Goal: Task Accomplishment & Management: Manage account settings

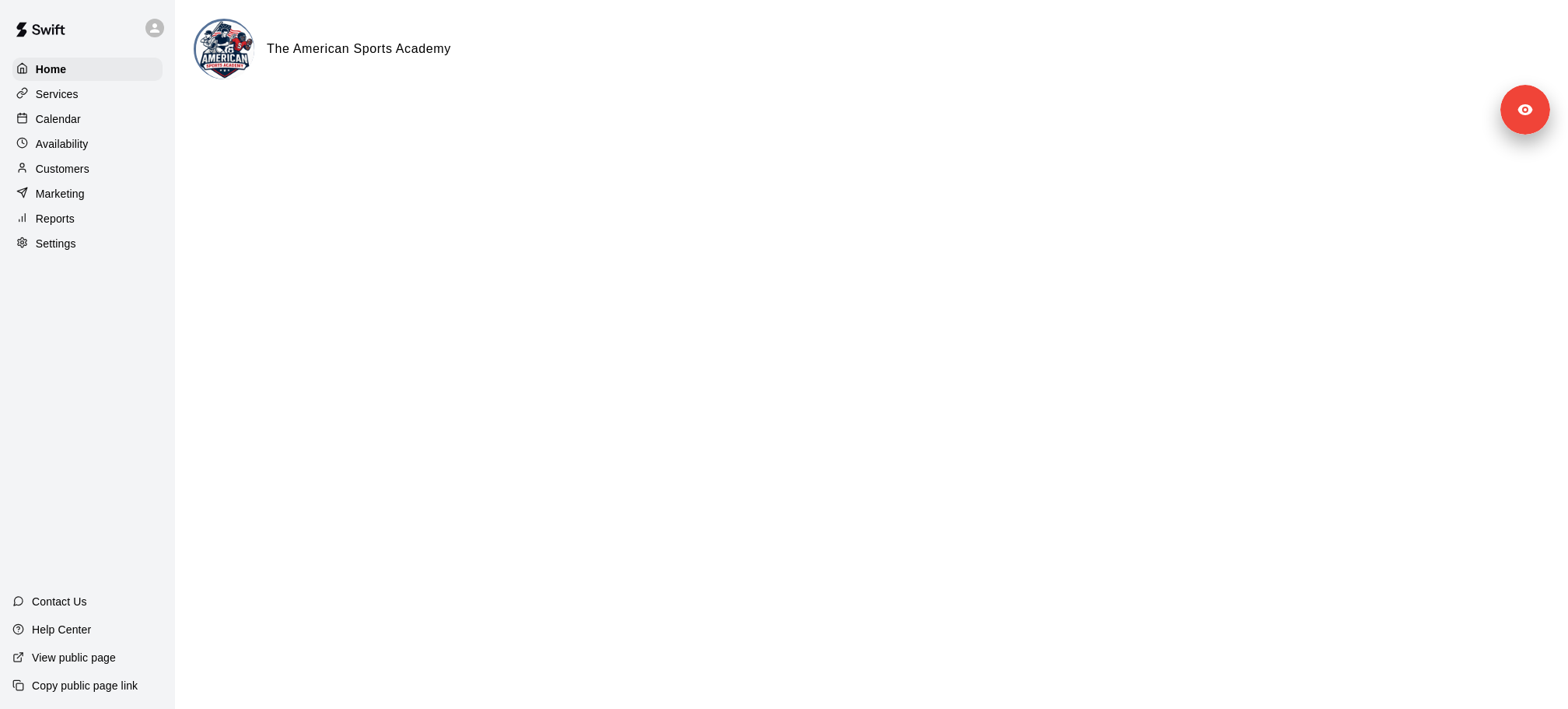
click at [99, 100] on div "Services" at bounding box center [88, 94] width 150 height 24
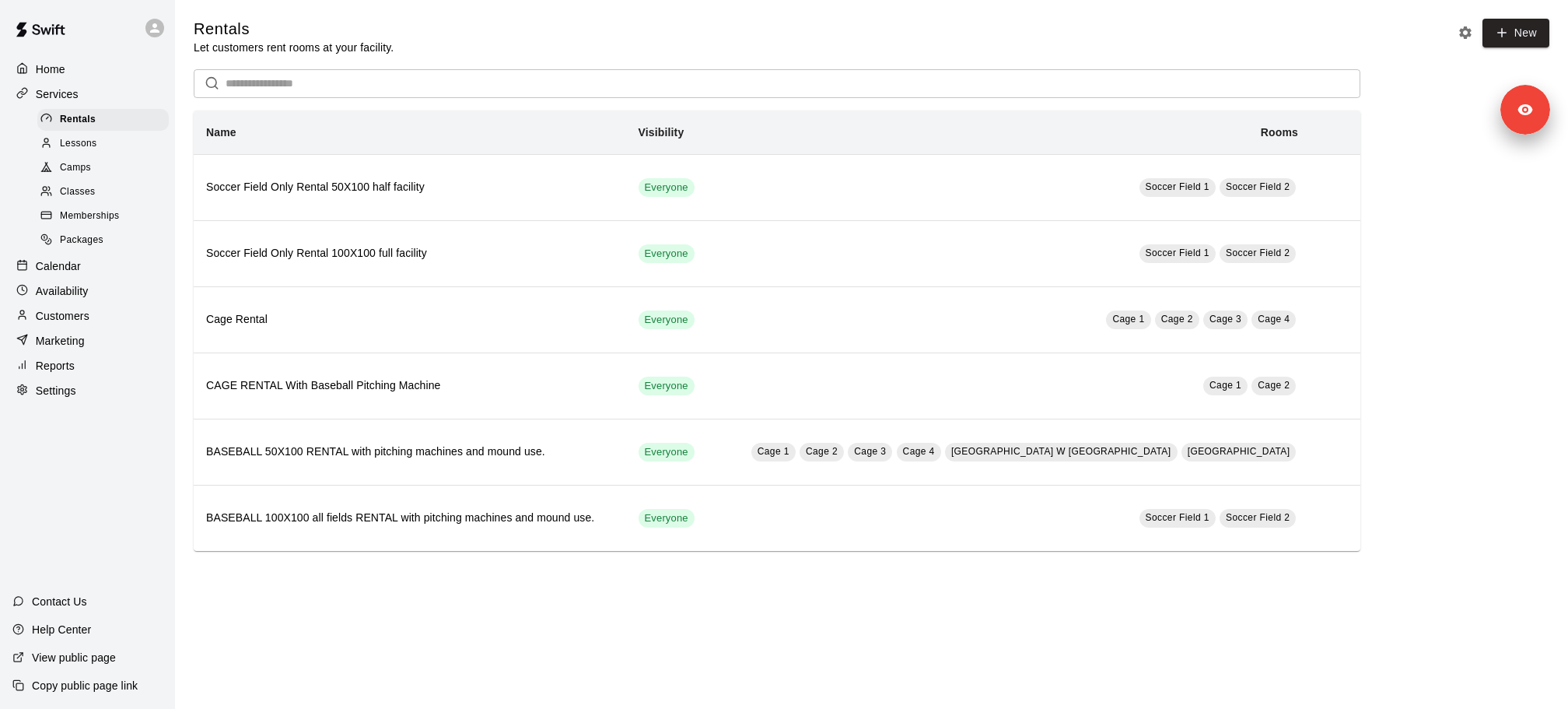
click at [120, 137] on div "Lessons" at bounding box center [103, 144] width 132 height 22
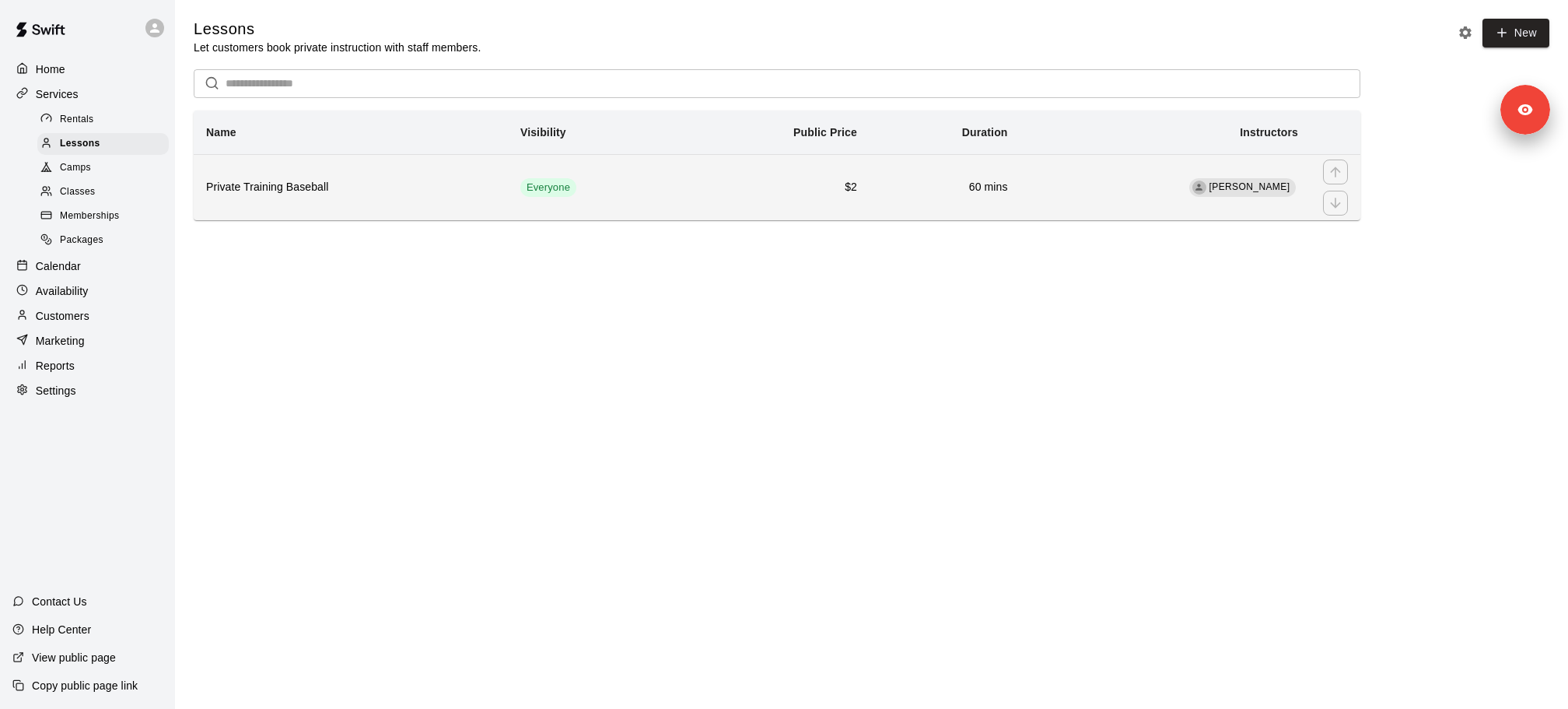
click at [358, 183] on h6 "Private Training Baseball" at bounding box center [350, 187] width 289 height 17
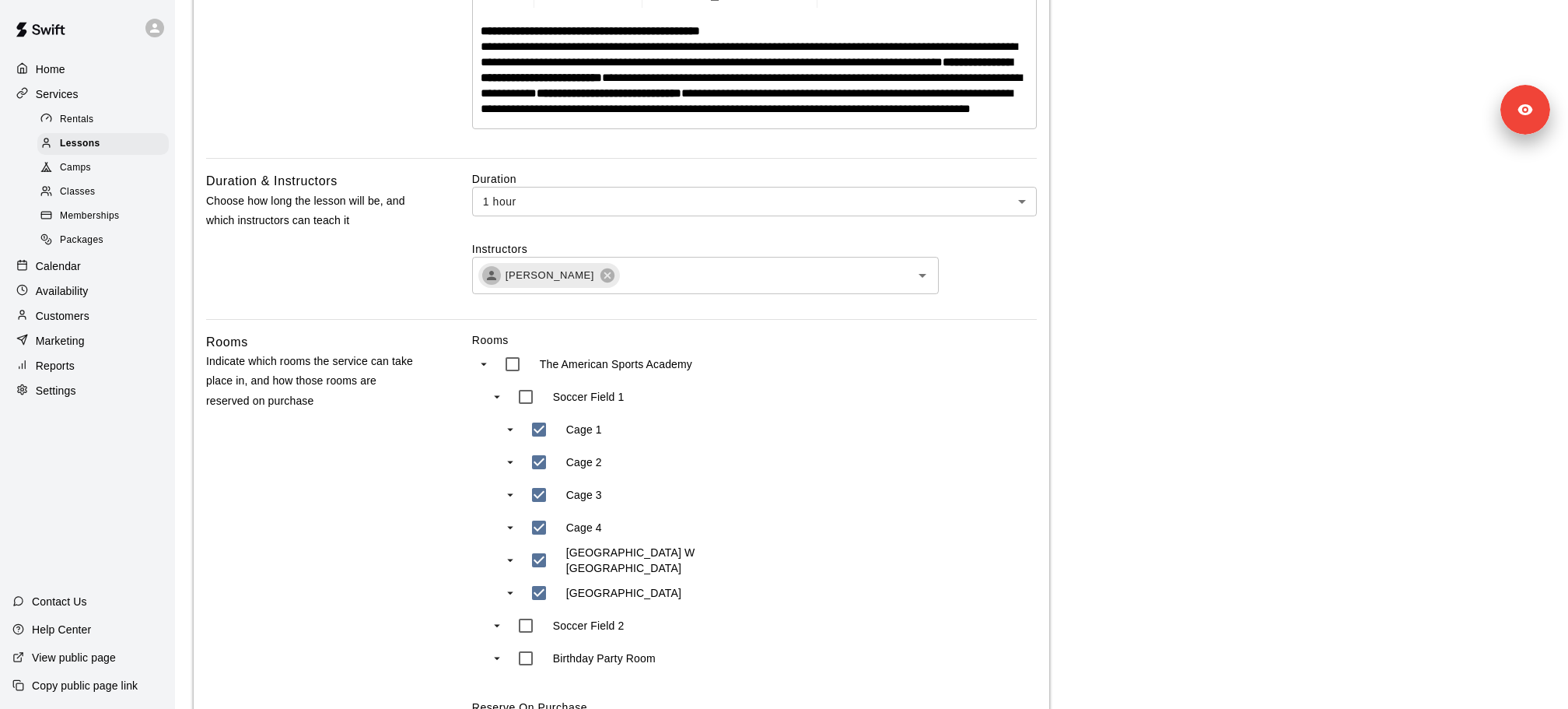
scroll to position [474, 0]
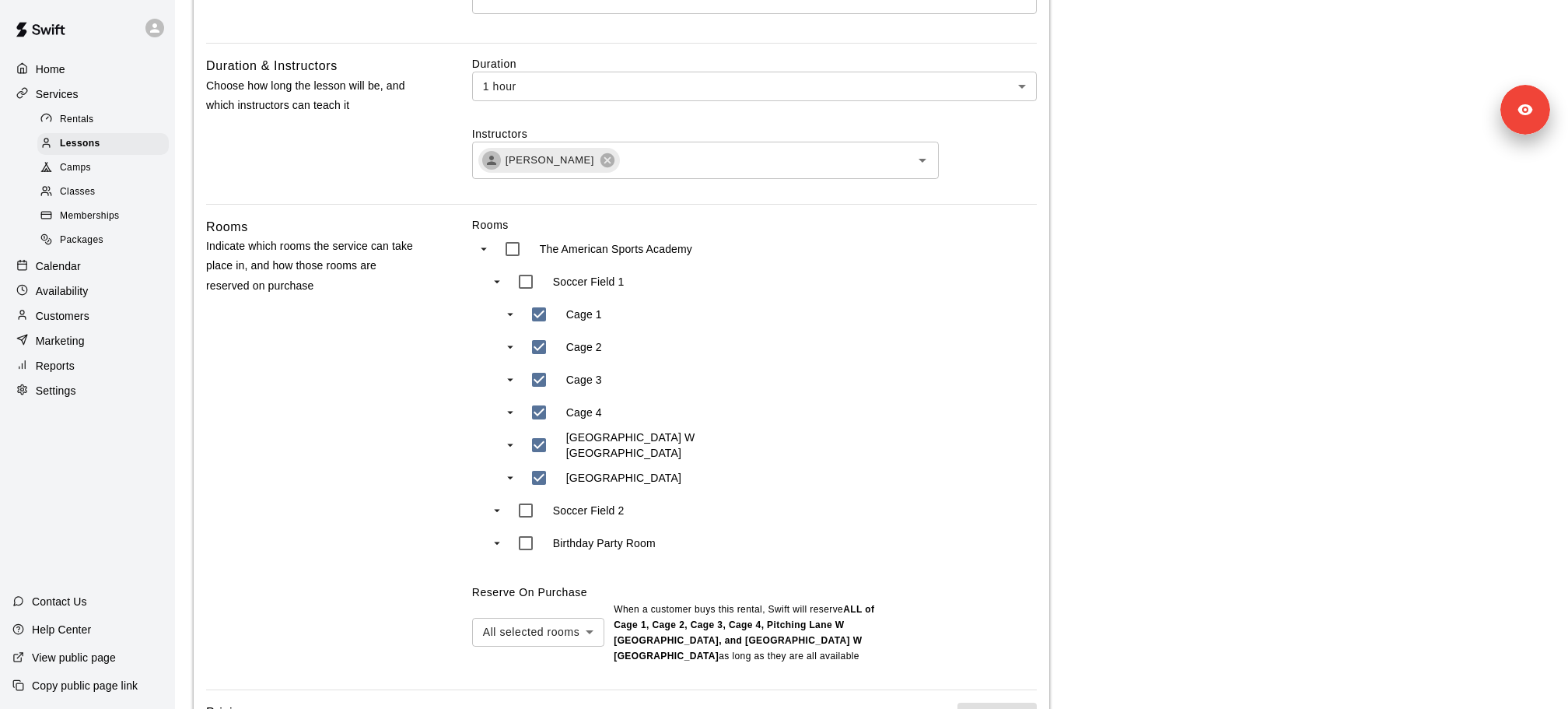
click at [110, 267] on div "Calendar" at bounding box center [88, 266] width 150 height 24
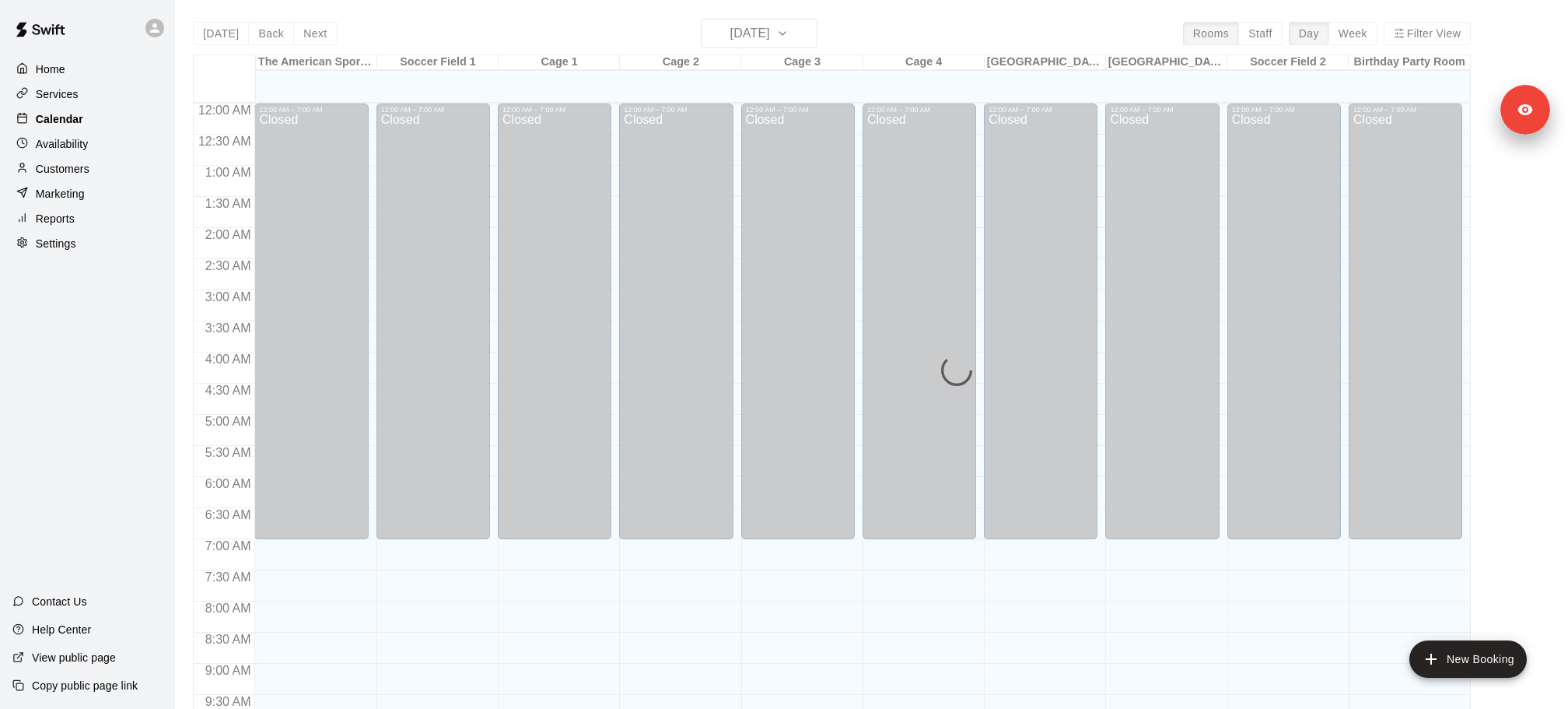
scroll to position [824, 0]
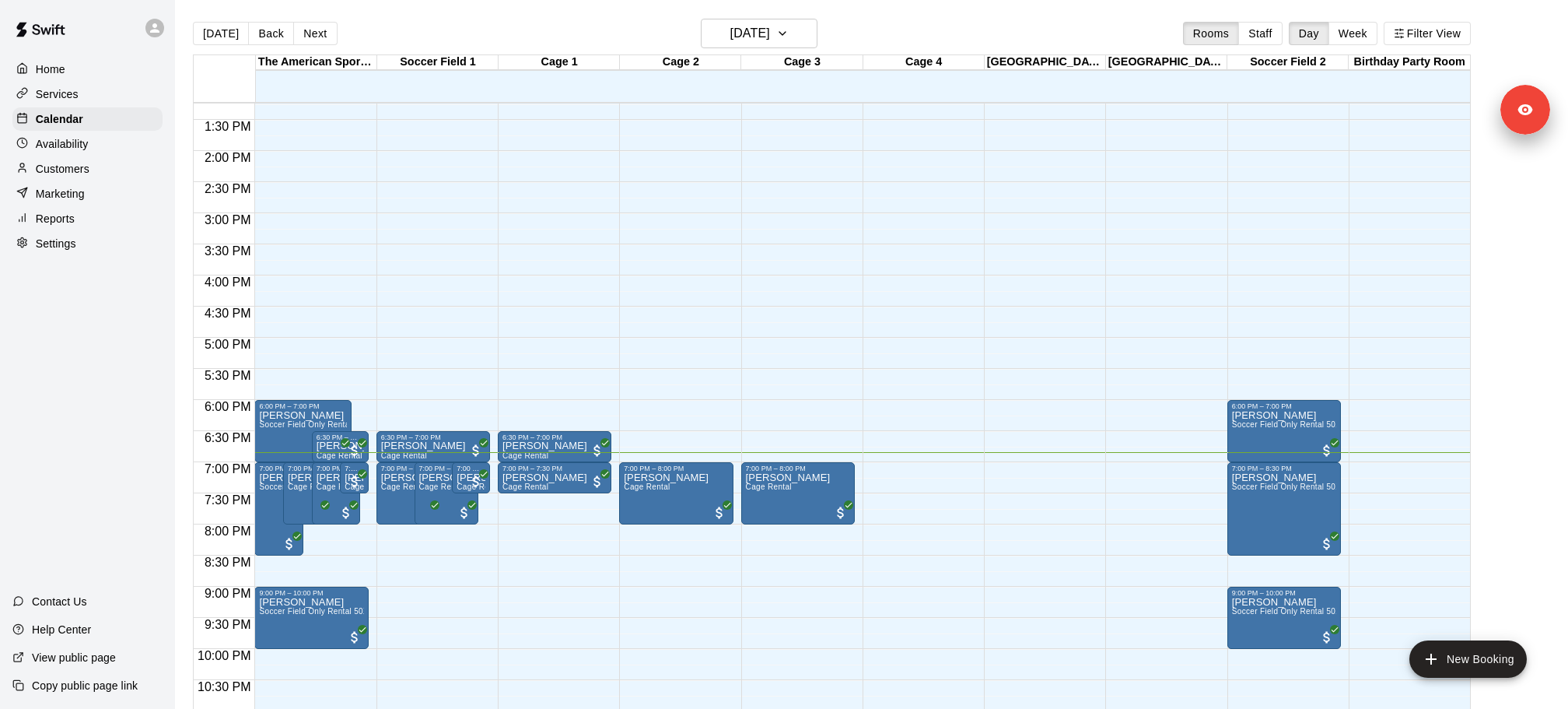
click at [122, 140] on div "Availability" at bounding box center [88, 145] width 150 height 24
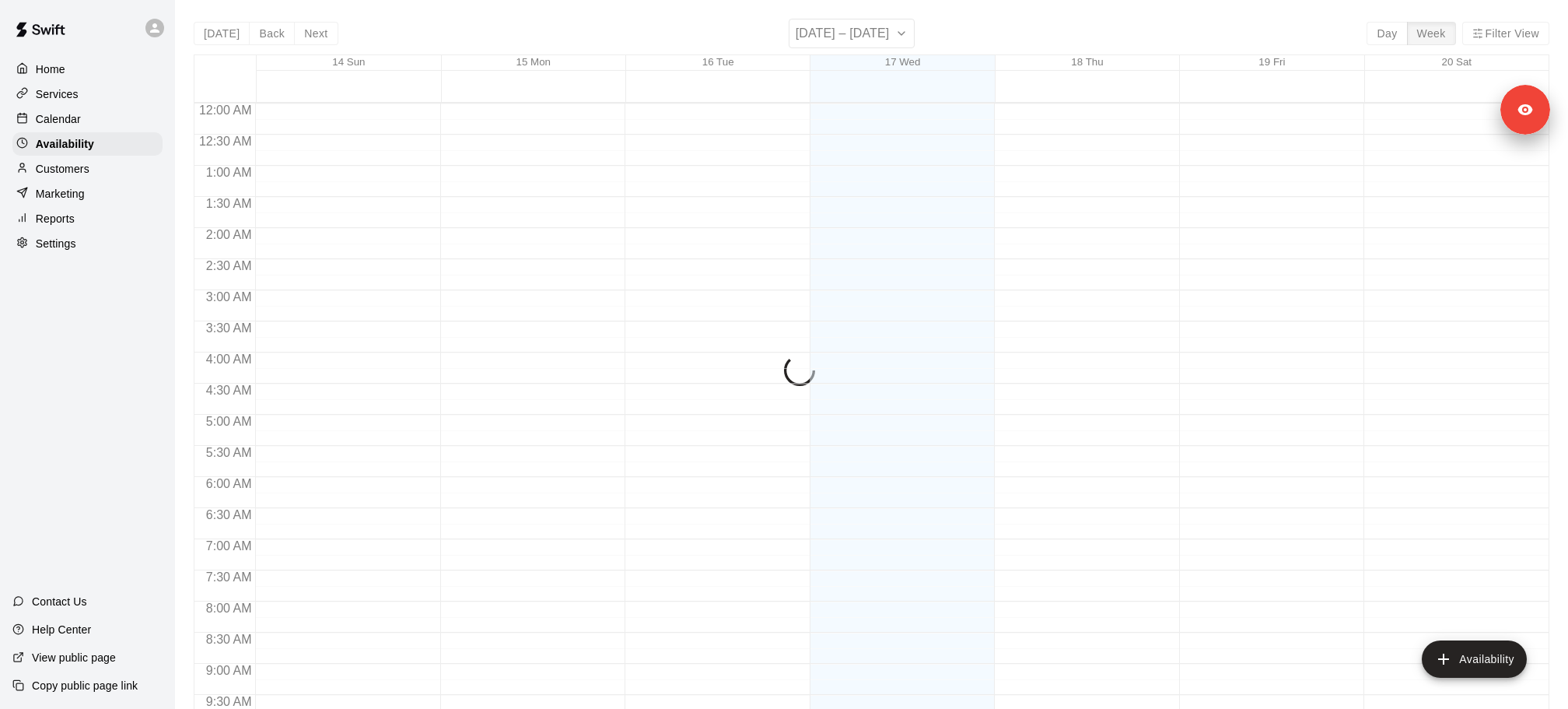
scroll to position [870, 0]
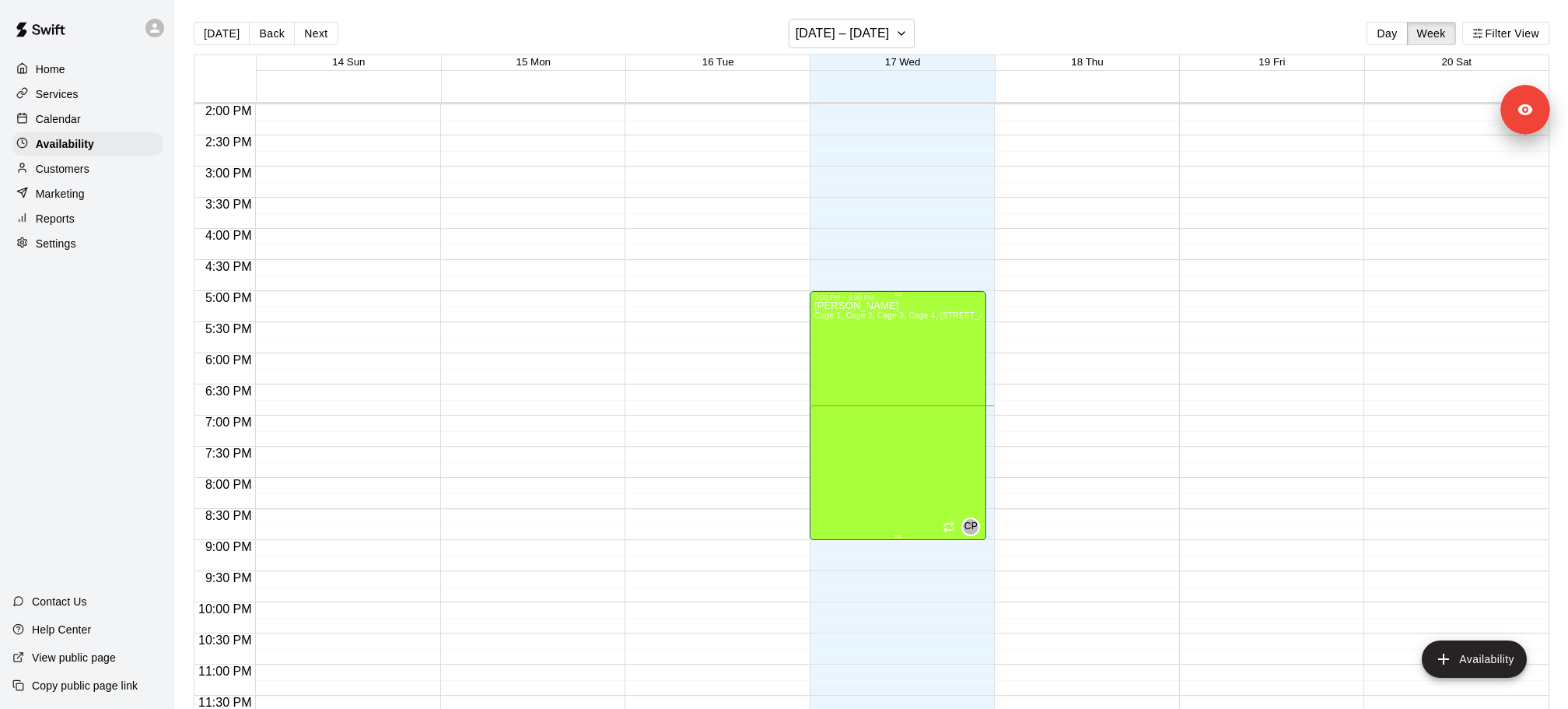
click at [921, 371] on div "[PERSON_NAME] Cage 1, Cage 2, Cage 3, Cage 4, [STREET_ADDRESS]" at bounding box center [899, 656] width 168 height 709
click at [819, 307] on button "edit" at bounding box center [830, 316] width 31 height 31
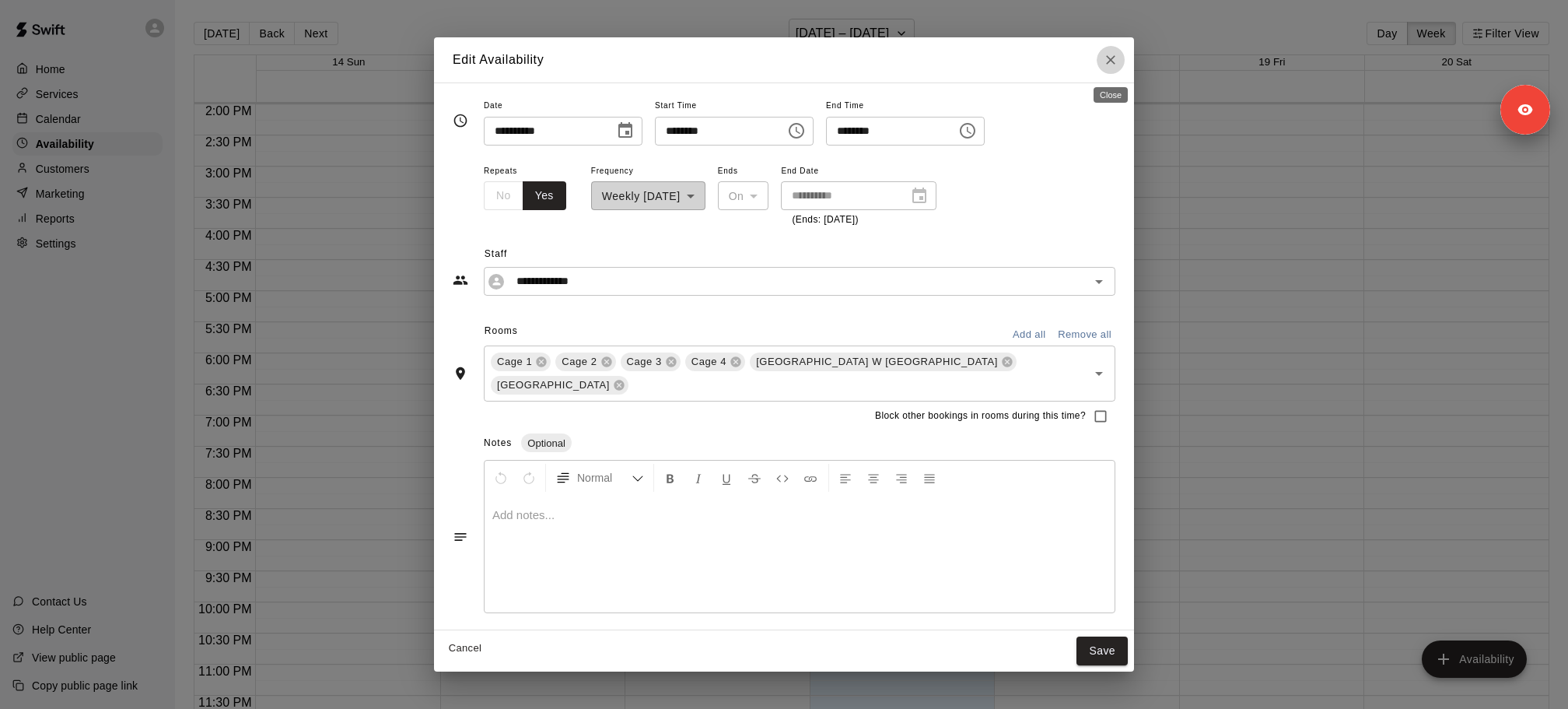
click at [1108, 60] on icon "Close" at bounding box center [1111, 59] width 9 height 9
type input "**********"
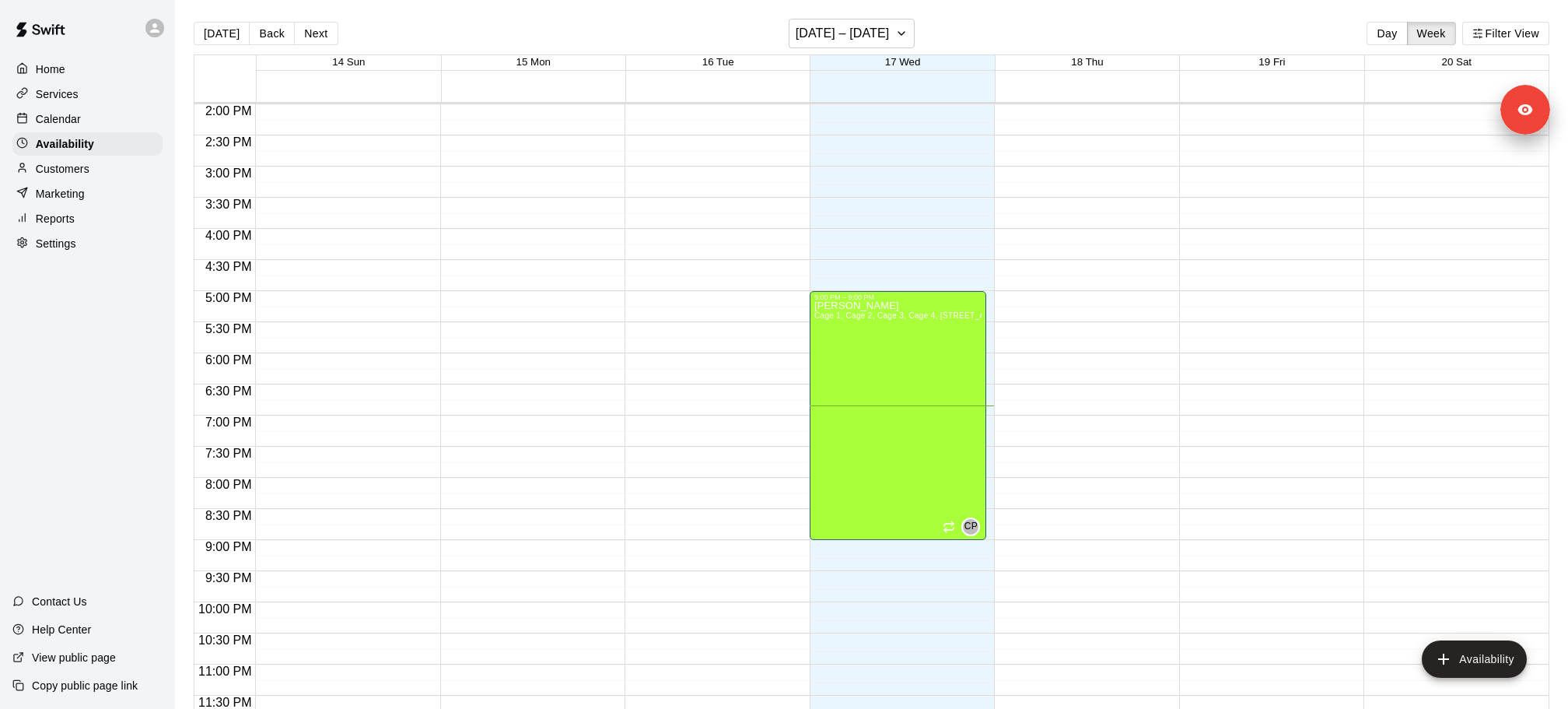
click at [79, 102] on div "Services" at bounding box center [88, 94] width 150 height 24
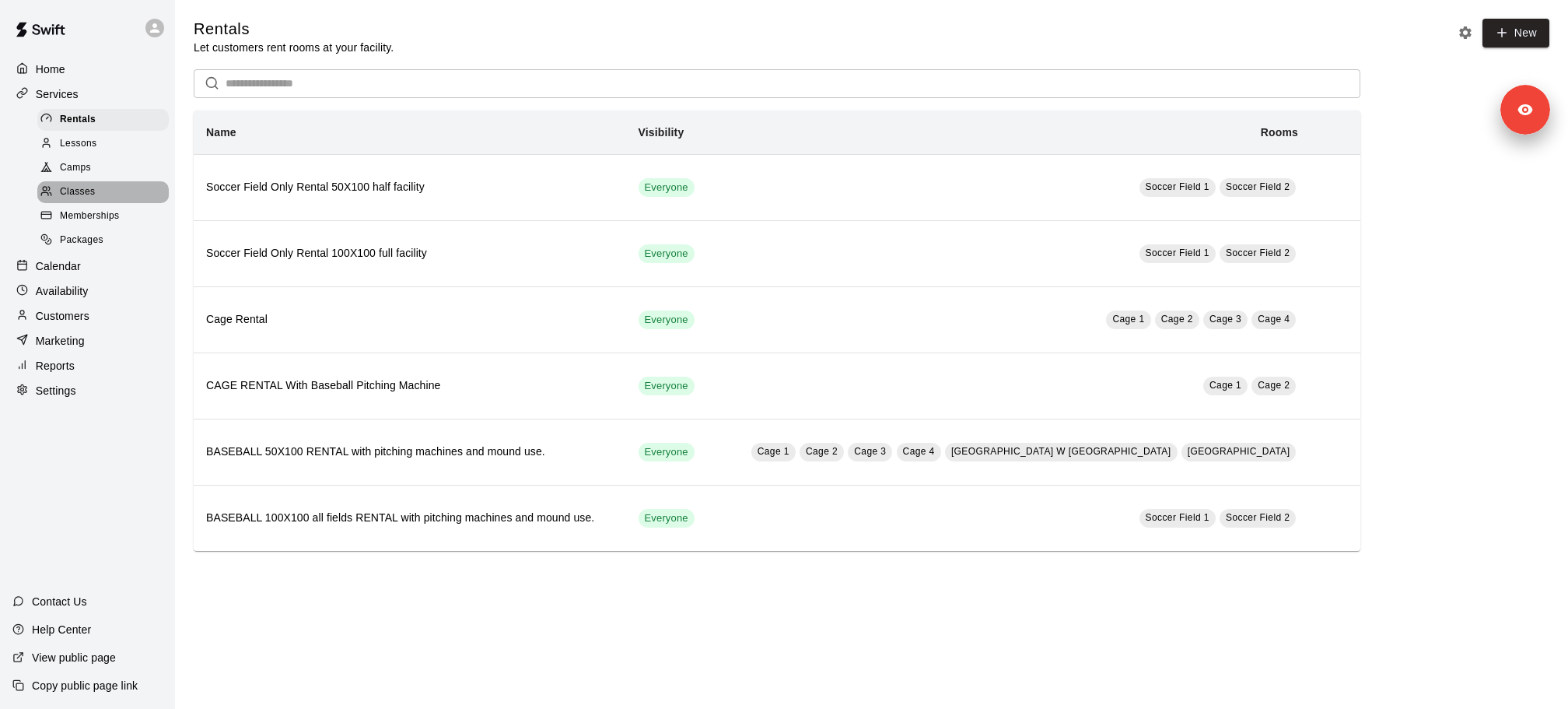
click at [107, 192] on div "Classes" at bounding box center [103, 192] width 132 height 22
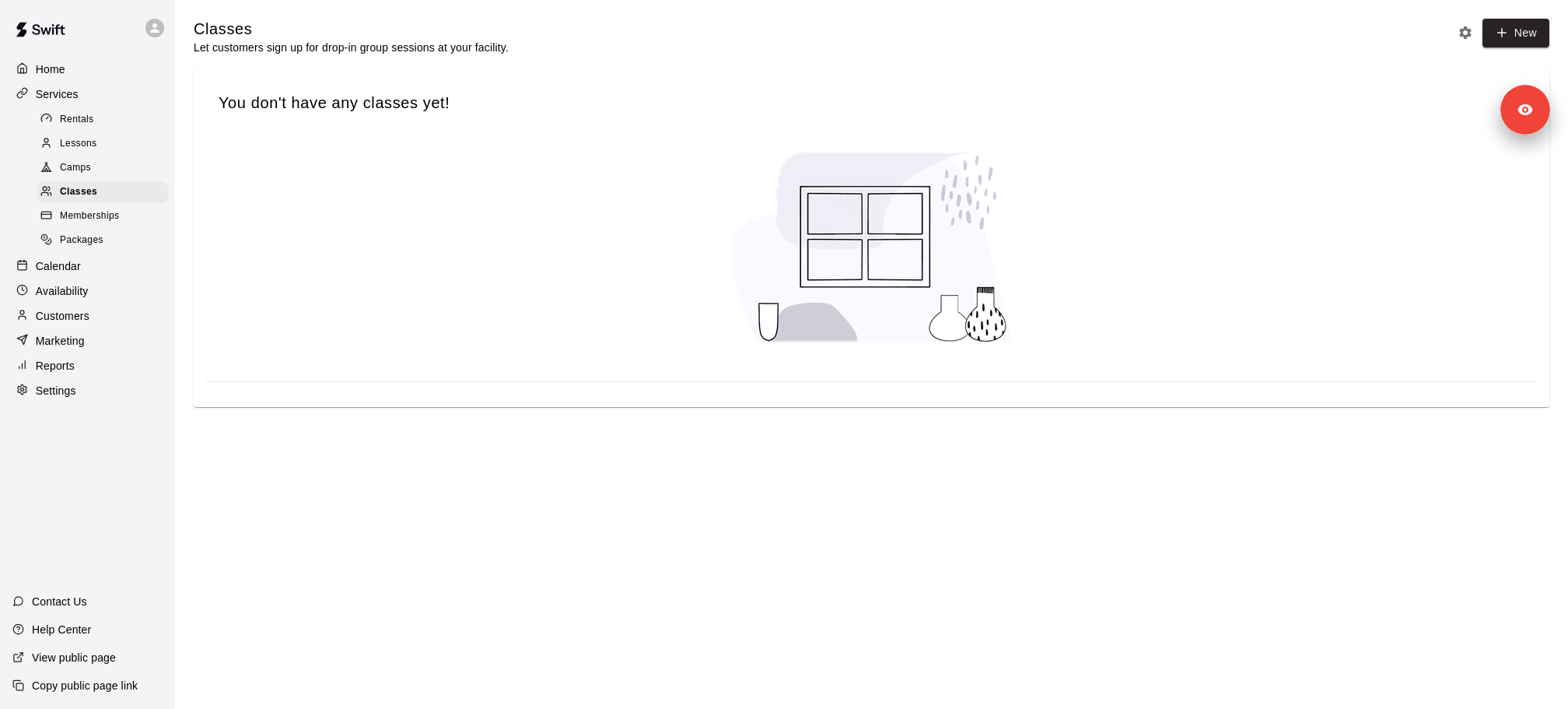
click at [102, 139] on div "Lessons" at bounding box center [103, 144] width 132 height 22
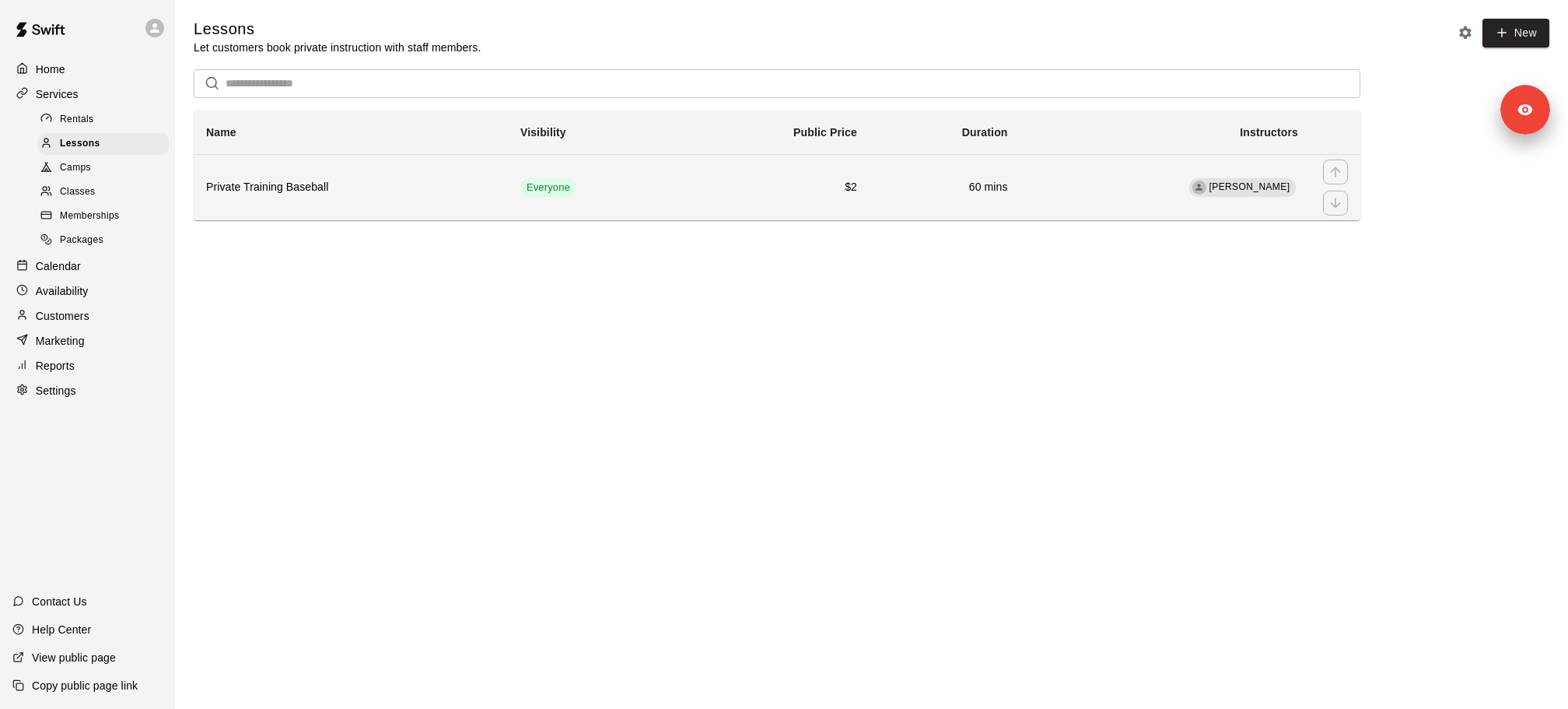
click at [353, 162] on th "Private Training Baseball" at bounding box center [351, 187] width 315 height 66
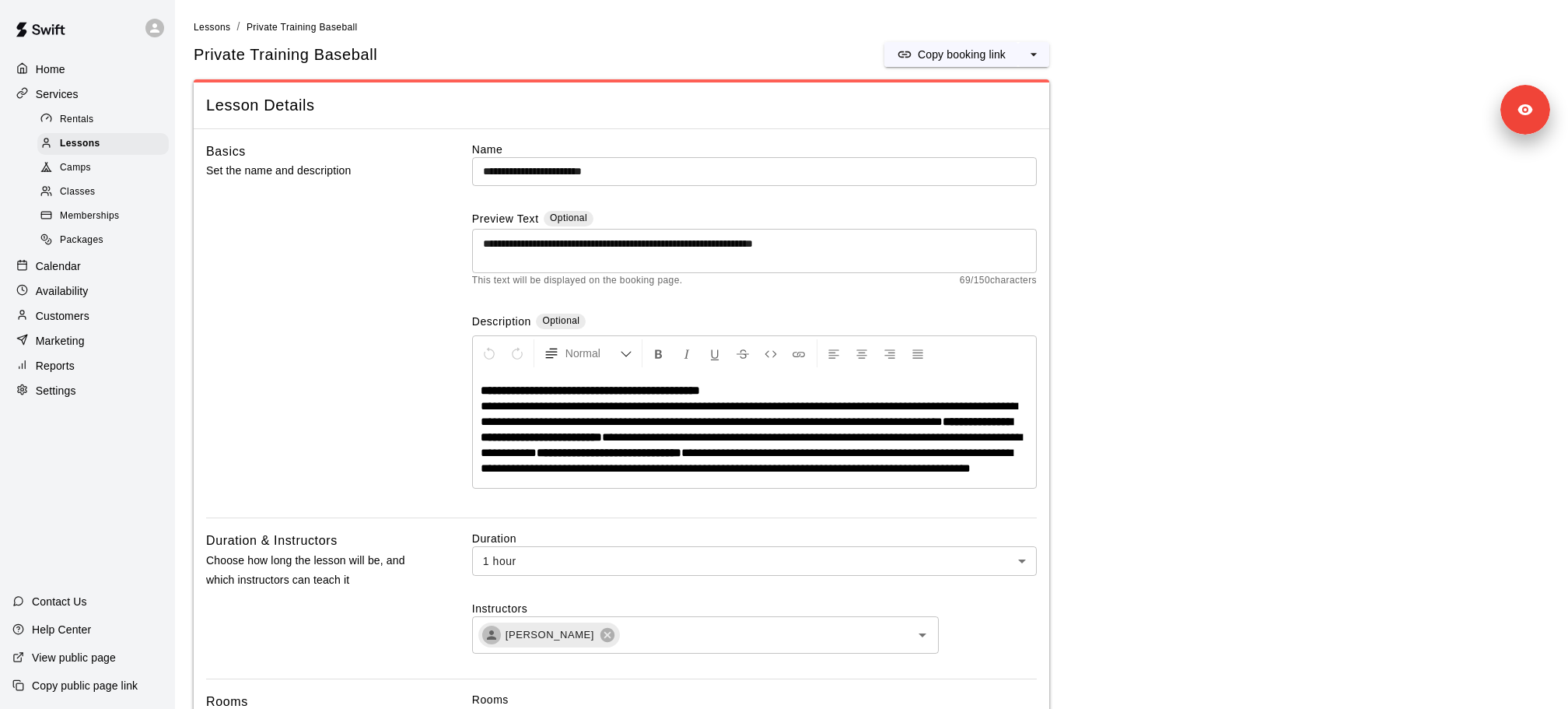
click at [532, 165] on input "**********" at bounding box center [754, 171] width 565 height 29
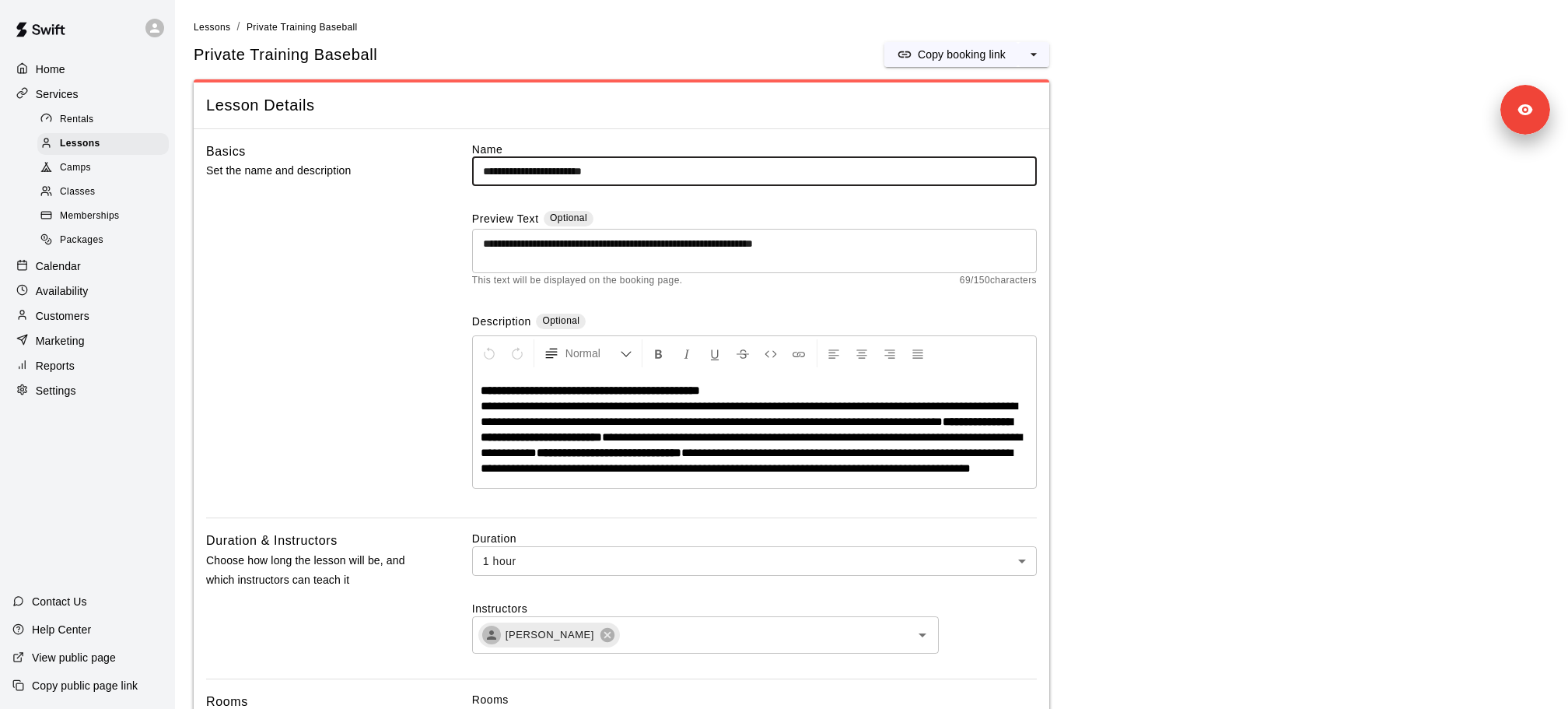
click at [532, 165] on input "**********" at bounding box center [754, 171] width 565 height 29
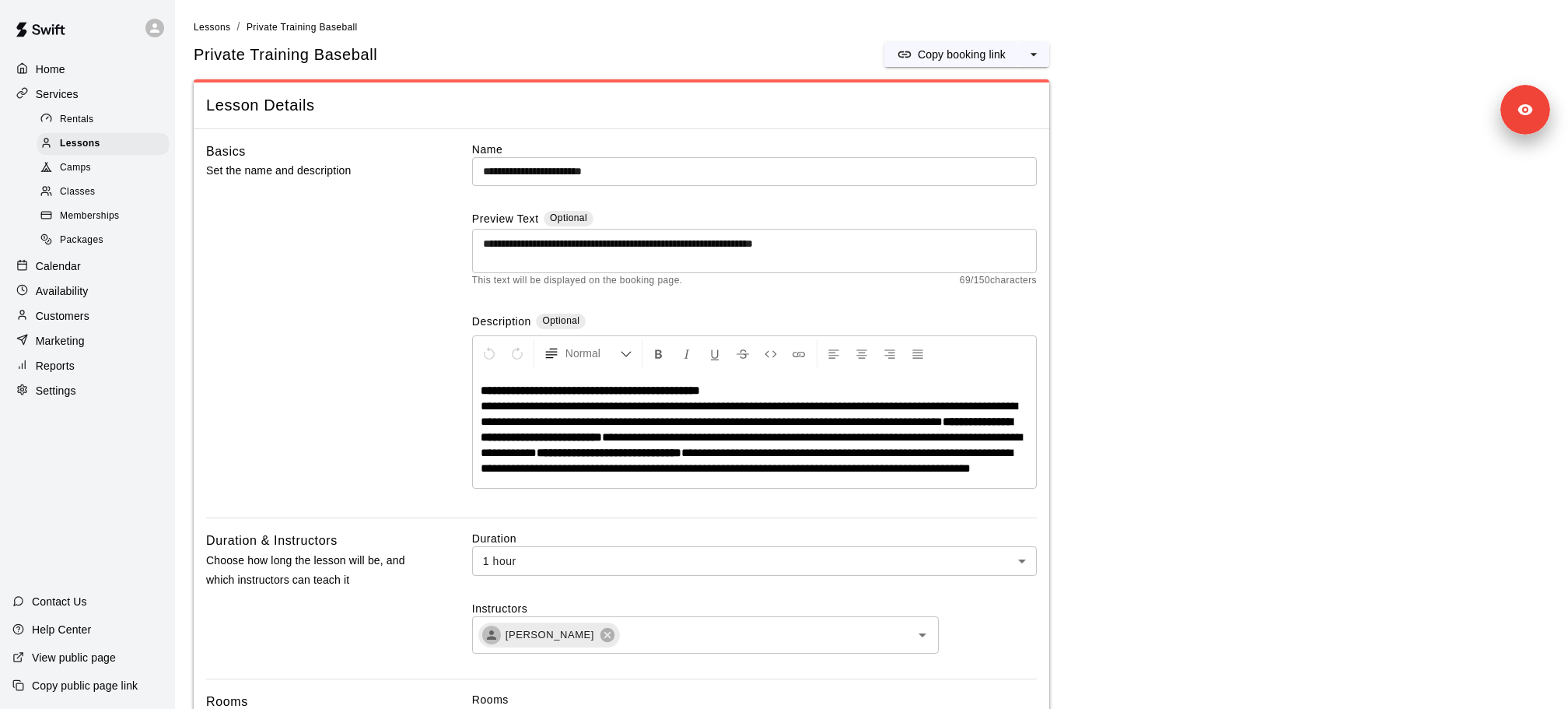
scroll to position [169, 0]
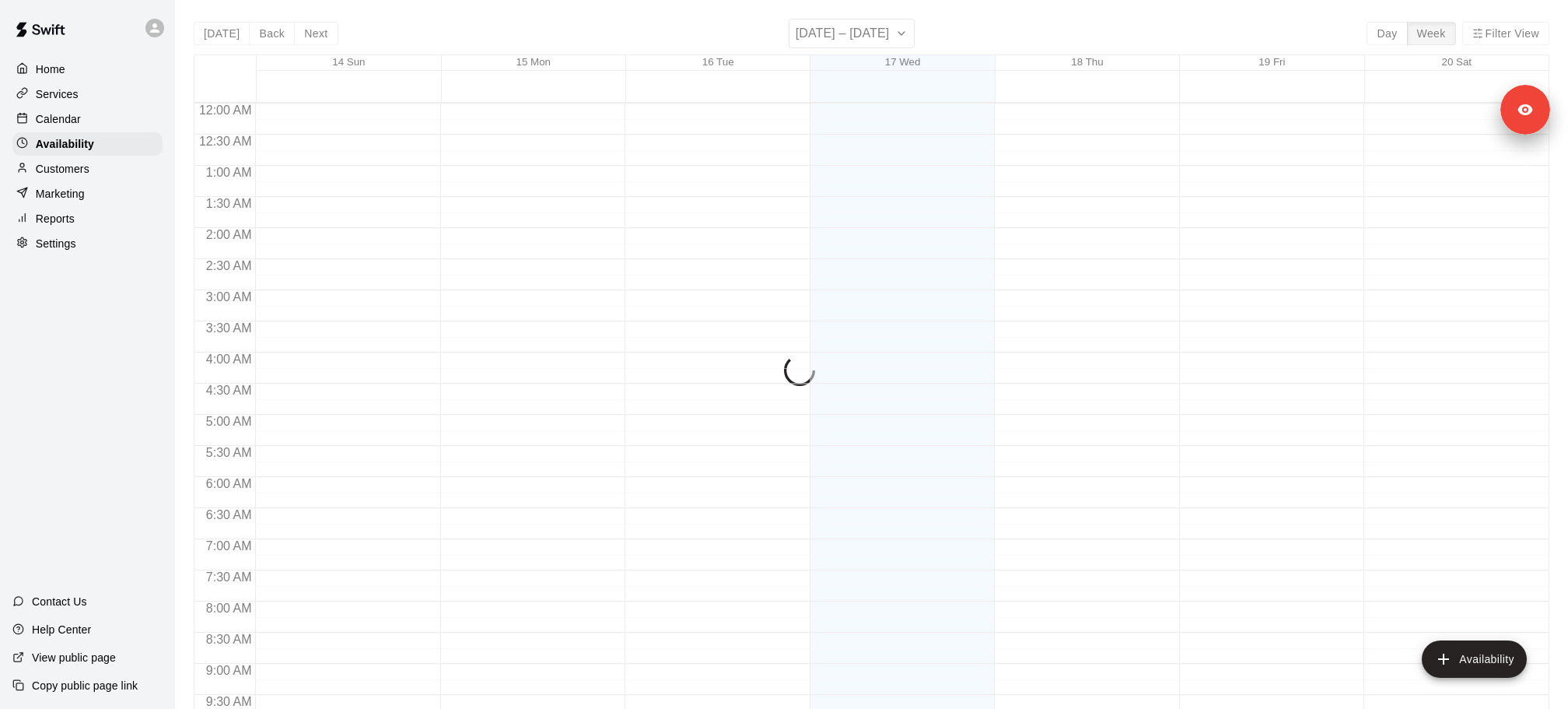
scroll to position [870, 0]
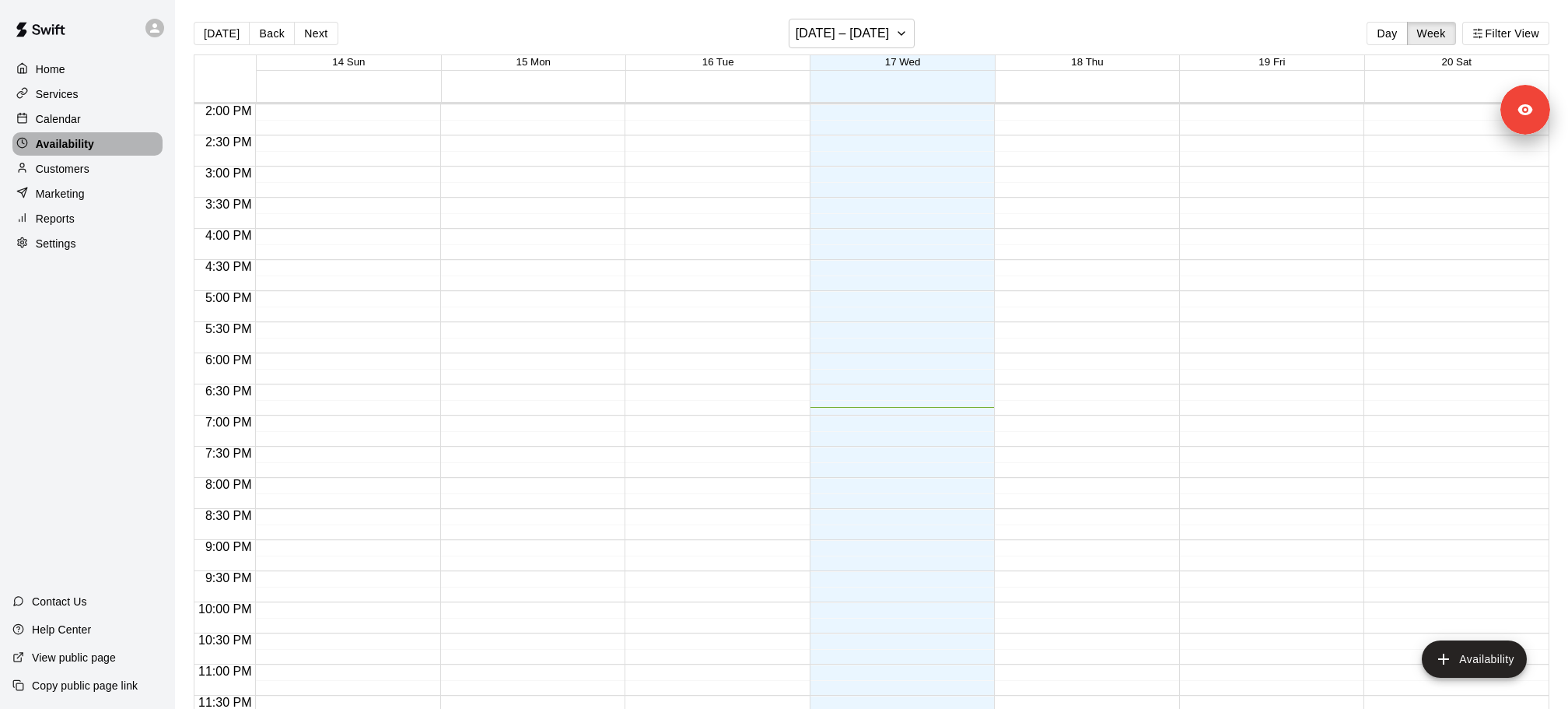
click at [92, 142] on p "Availability" at bounding box center [64, 145] width 58 height 16
click at [1527, 35] on button "Filter View" at bounding box center [1507, 34] width 87 height 24
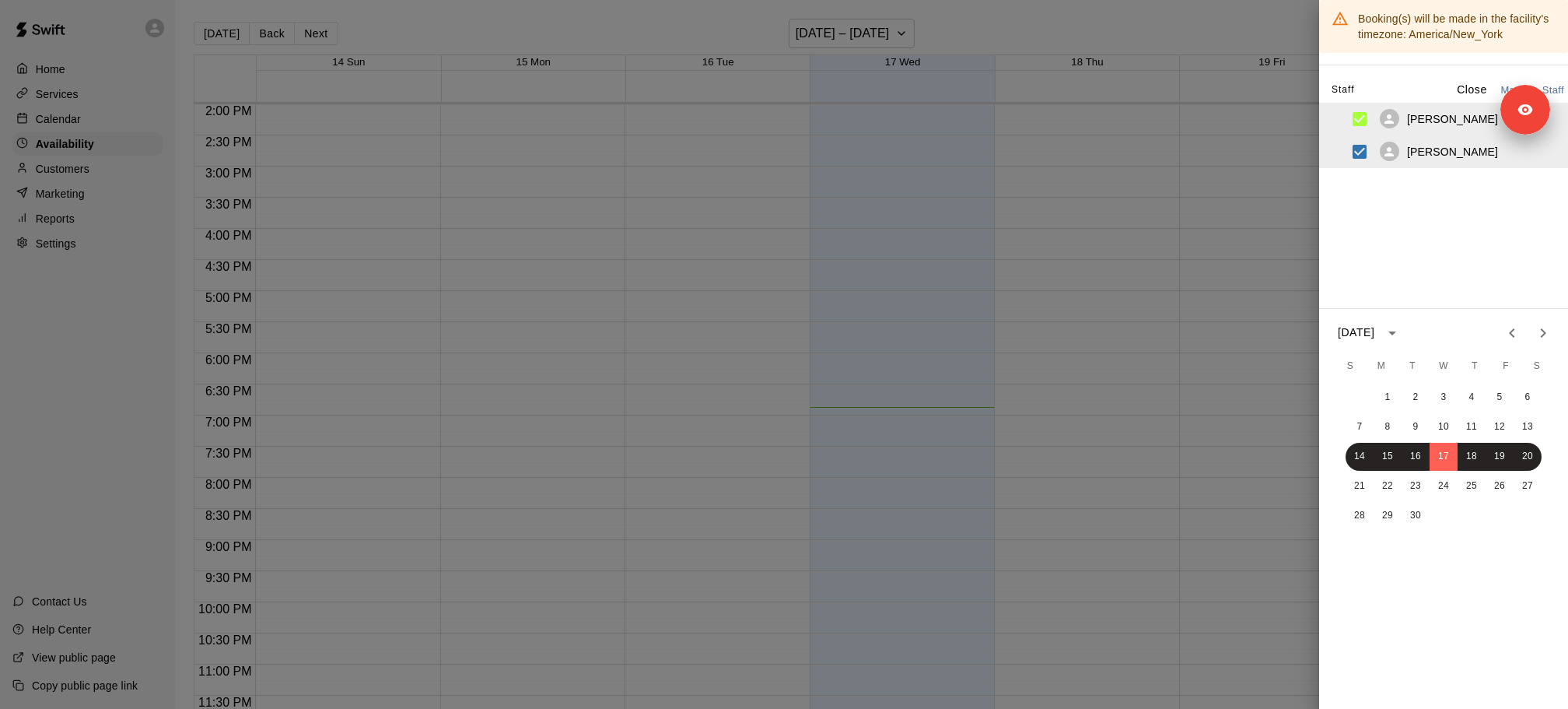
click at [1061, 256] on div at bounding box center [784, 354] width 1568 height 709
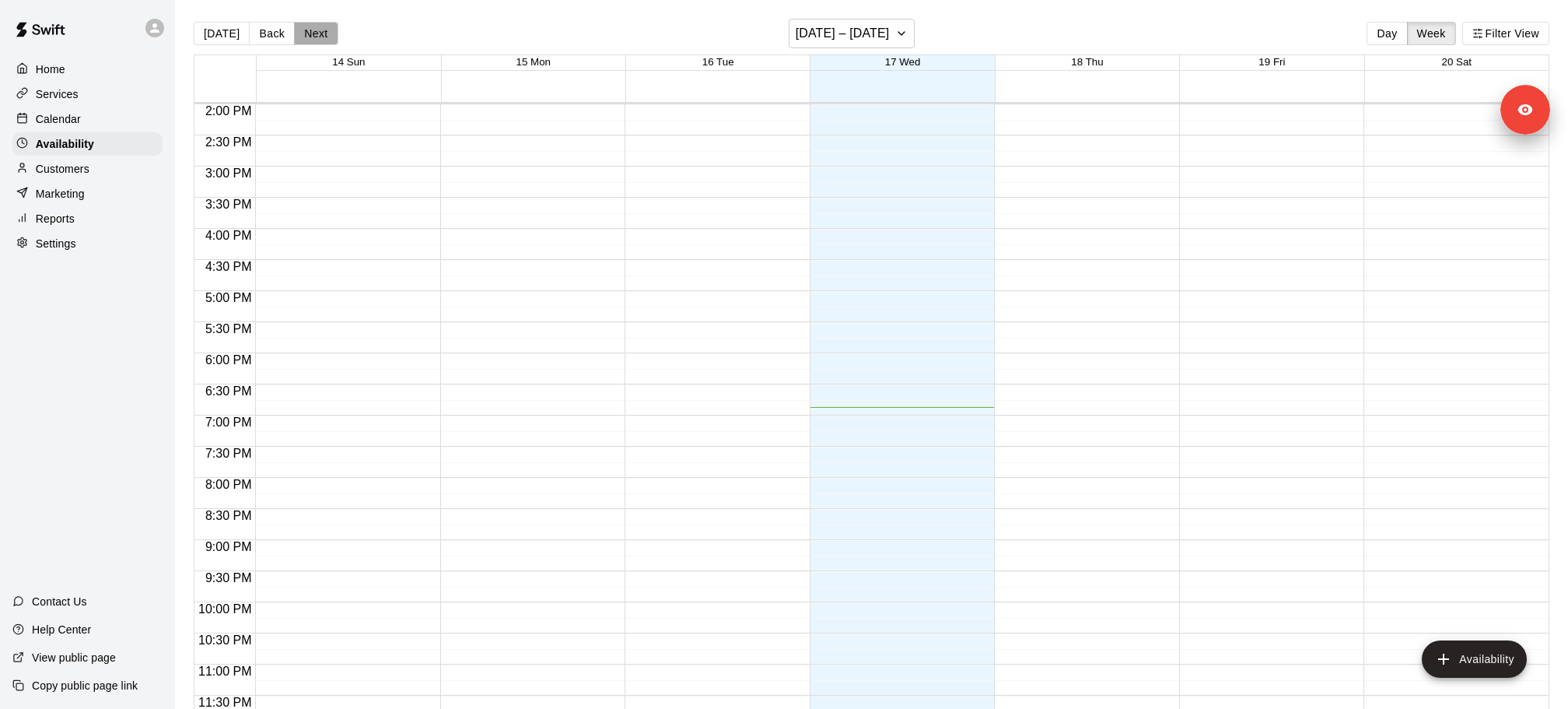
click at [305, 28] on button "Next" at bounding box center [316, 34] width 44 height 24
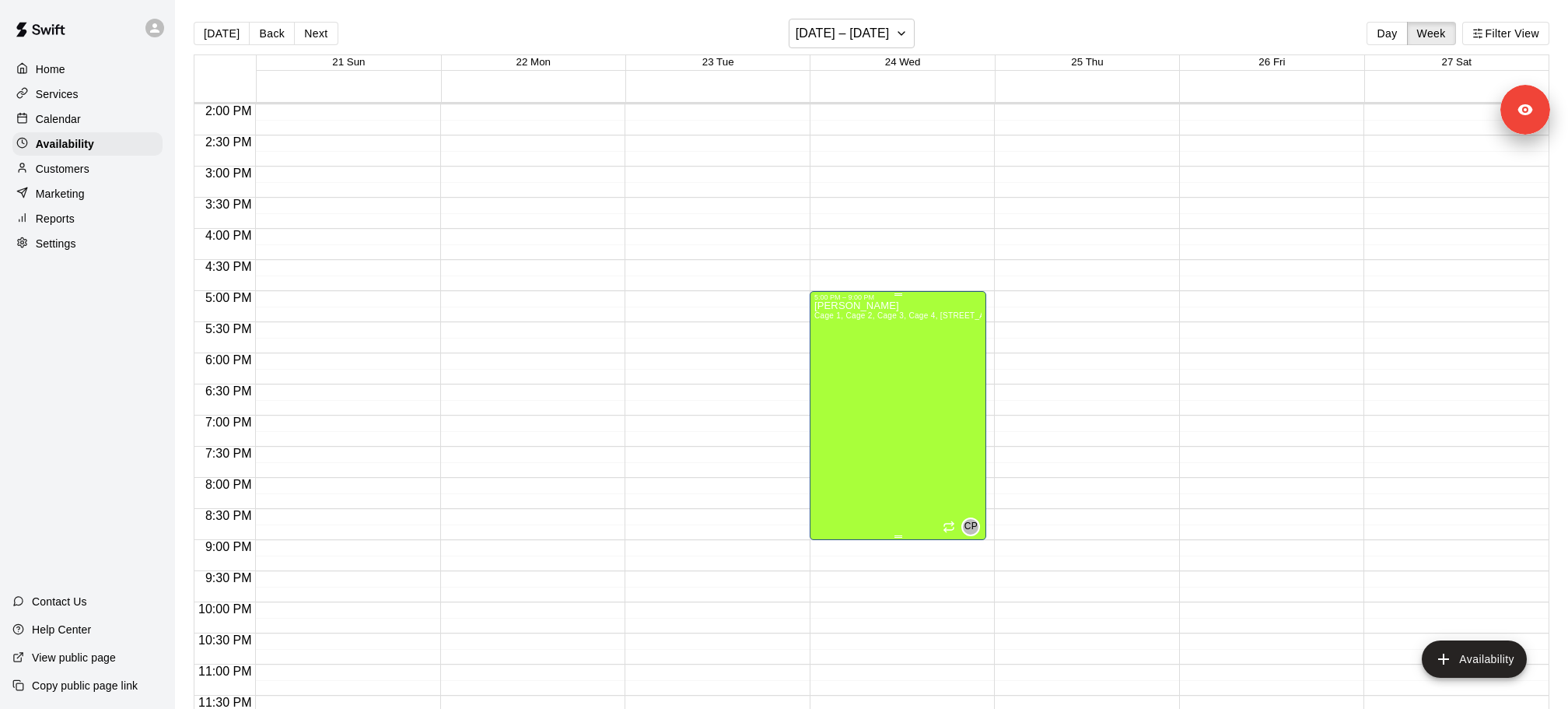
click at [912, 451] on div "[PERSON_NAME] Cage 1, Cage 2, Cage 3, Cage 4, [STREET_ADDRESS]" at bounding box center [899, 656] width 168 height 709
click at [833, 317] on icon "edit" at bounding box center [830, 316] width 19 height 19
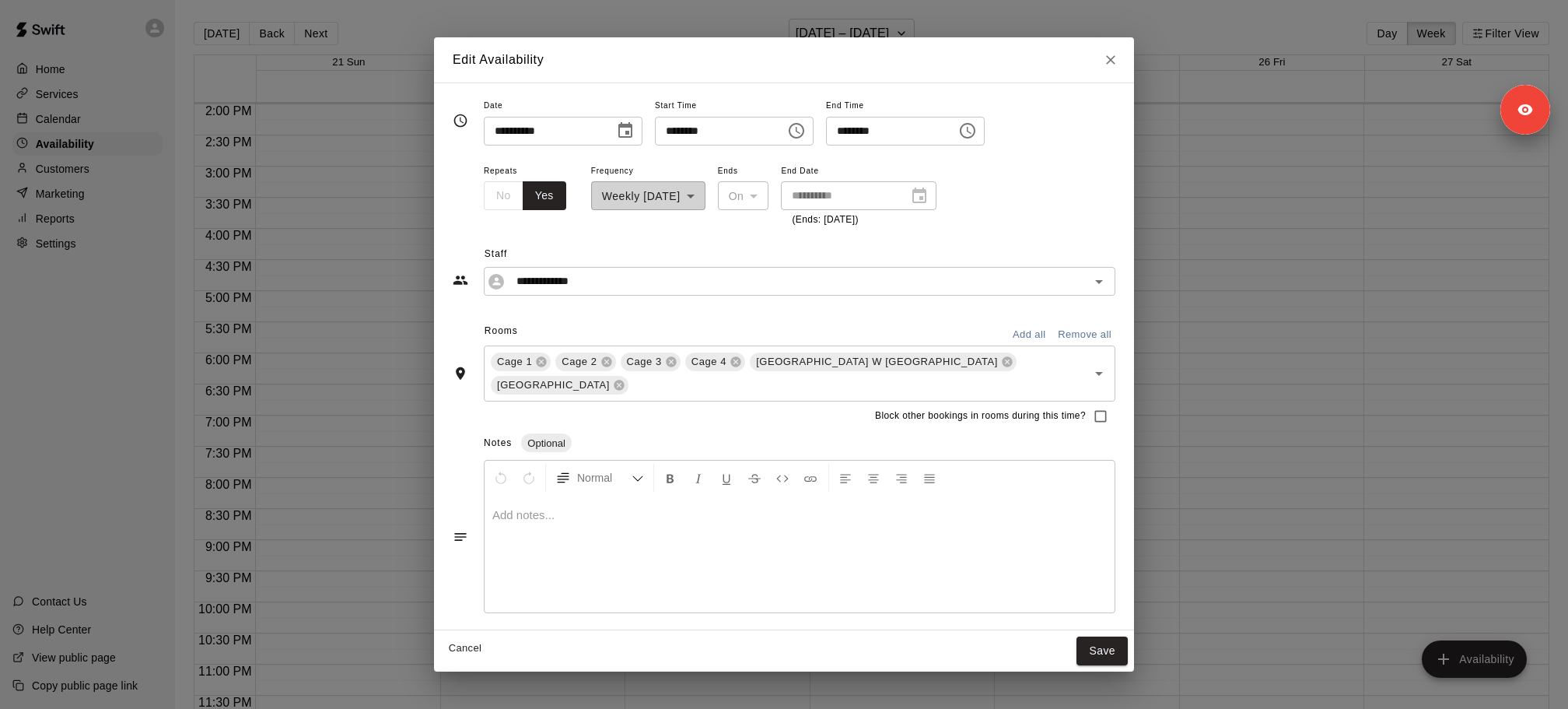
type input "**********"
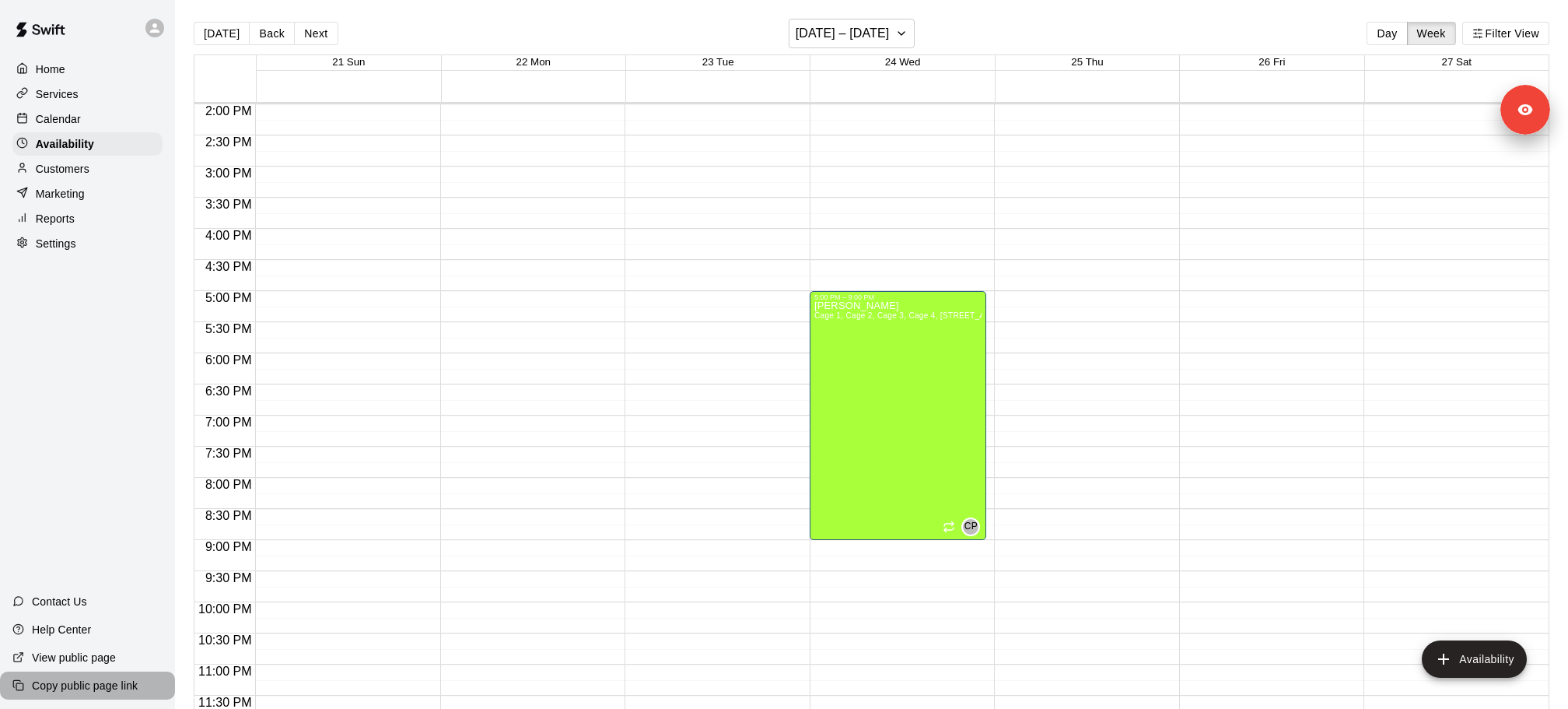
click at [93, 696] on div "Copy public page link" at bounding box center [87, 685] width 175 height 28
click at [73, 151] on div "Availability" at bounding box center [88, 145] width 150 height 24
click at [78, 111] on p "Calendar" at bounding box center [58, 119] width 46 height 16
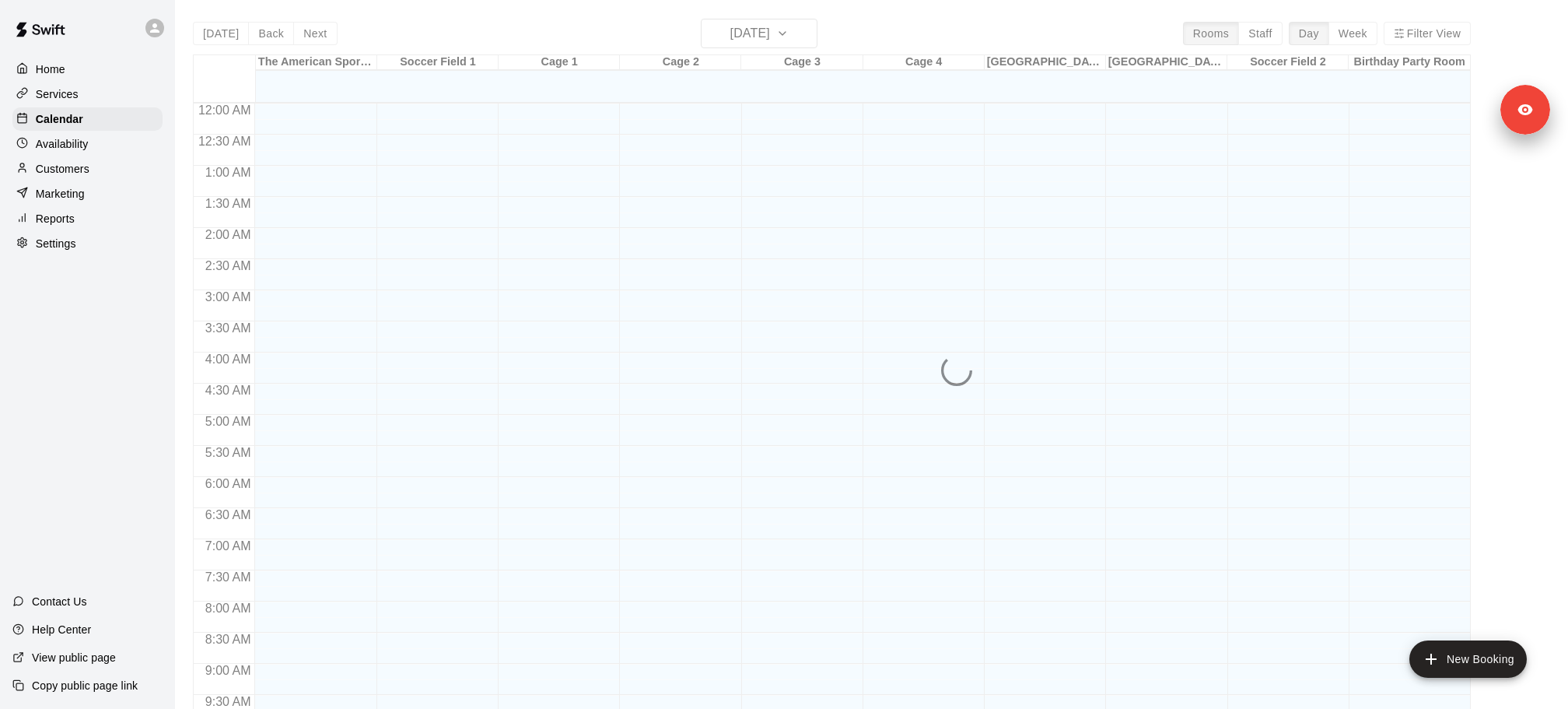
scroll to position [824, 0]
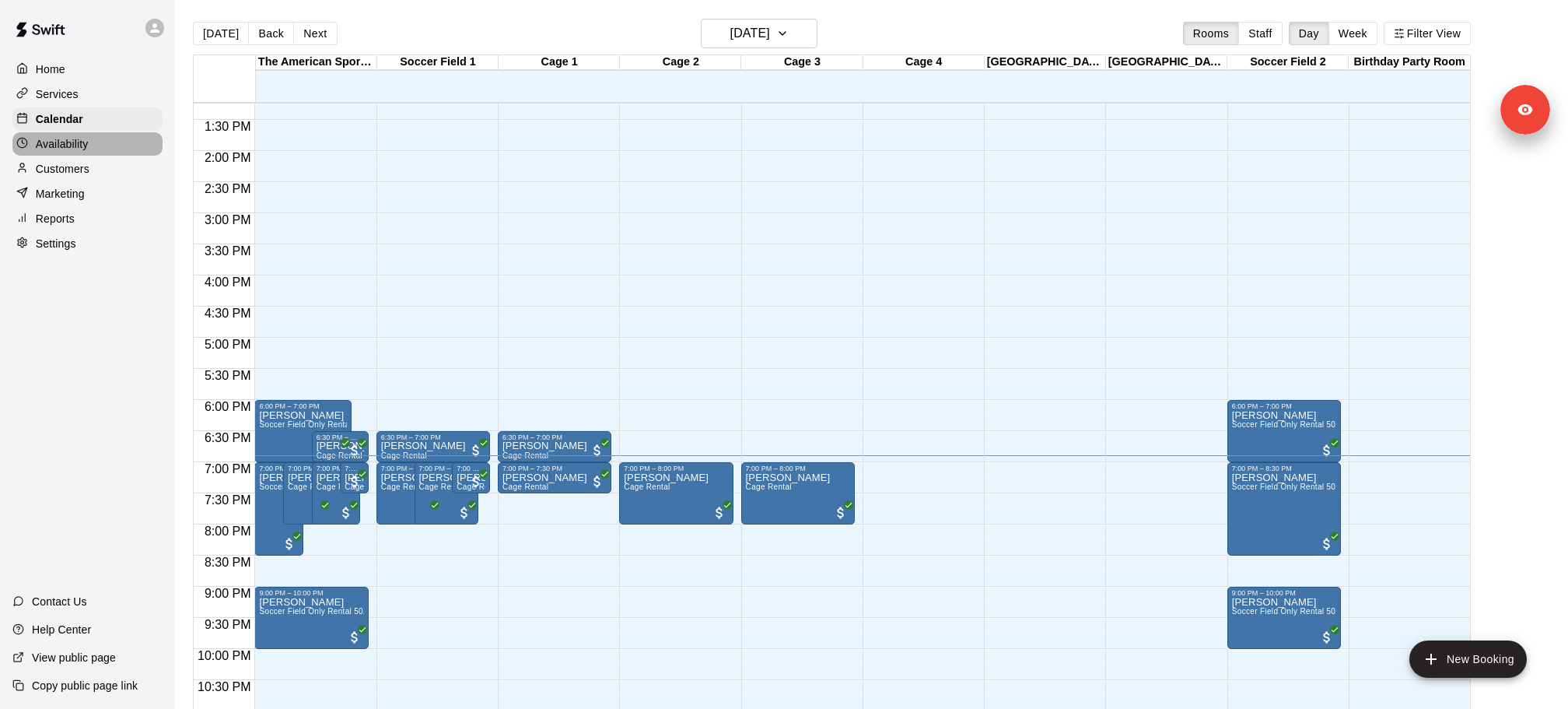
click at [78, 143] on p "Availability" at bounding box center [61, 145] width 52 height 16
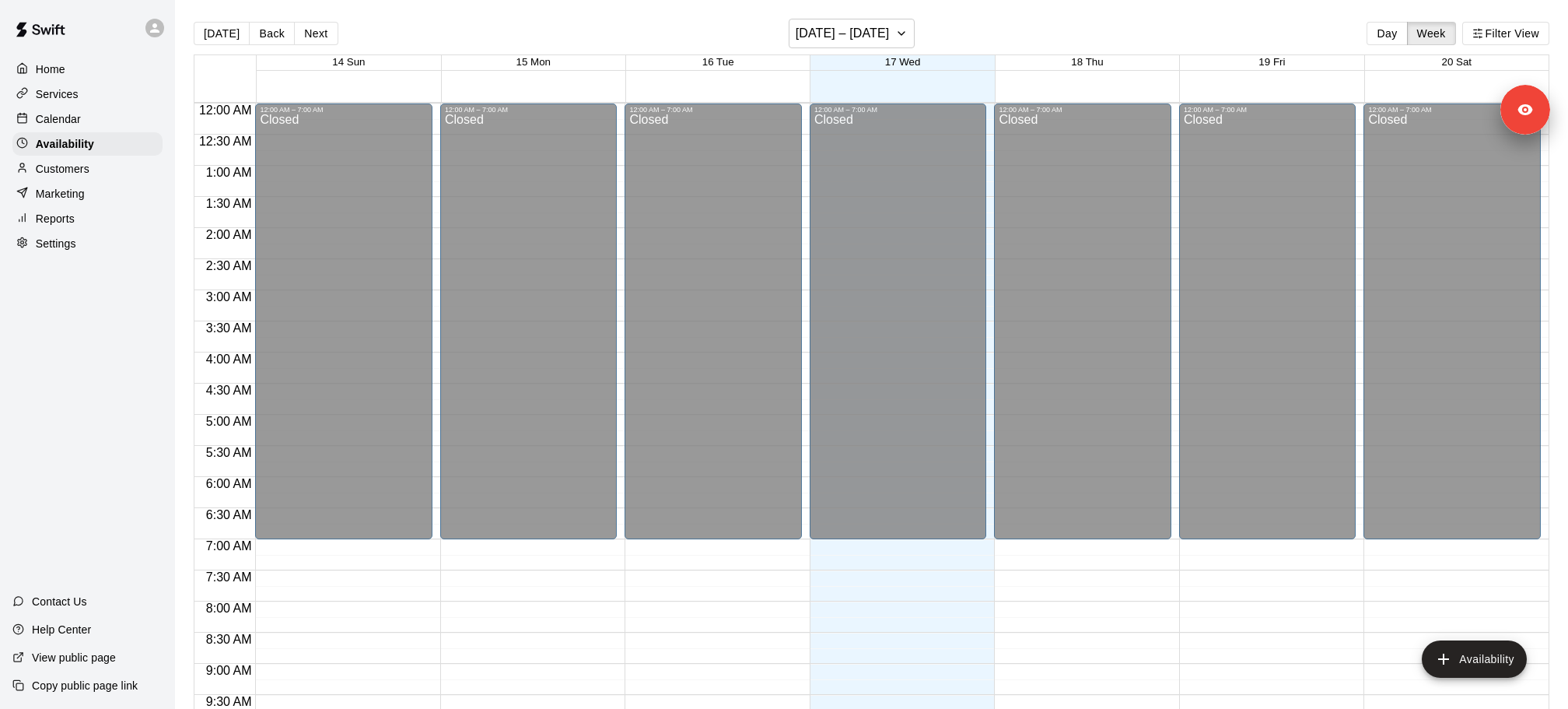
scroll to position [870, 0]
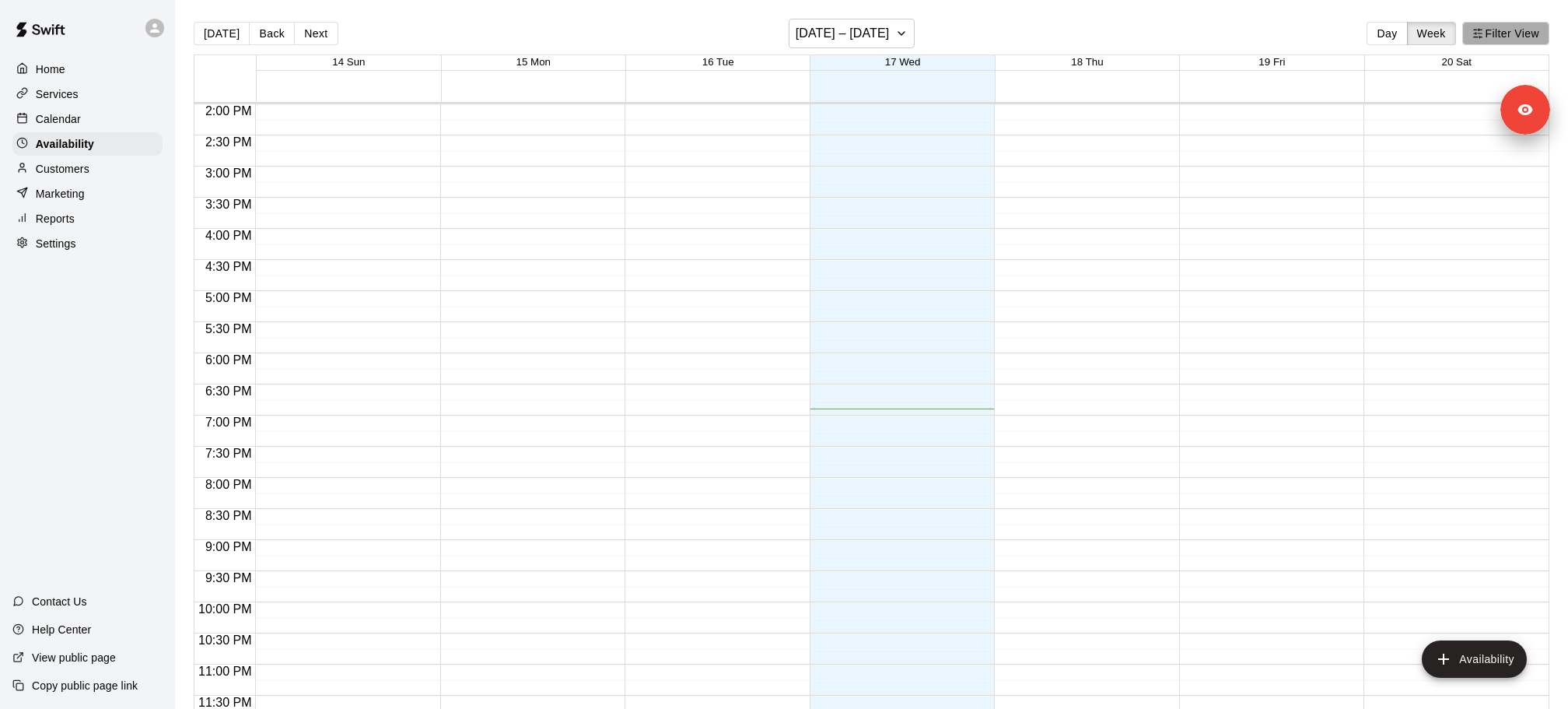
click at [1539, 38] on button "Filter View" at bounding box center [1507, 34] width 87 height 24
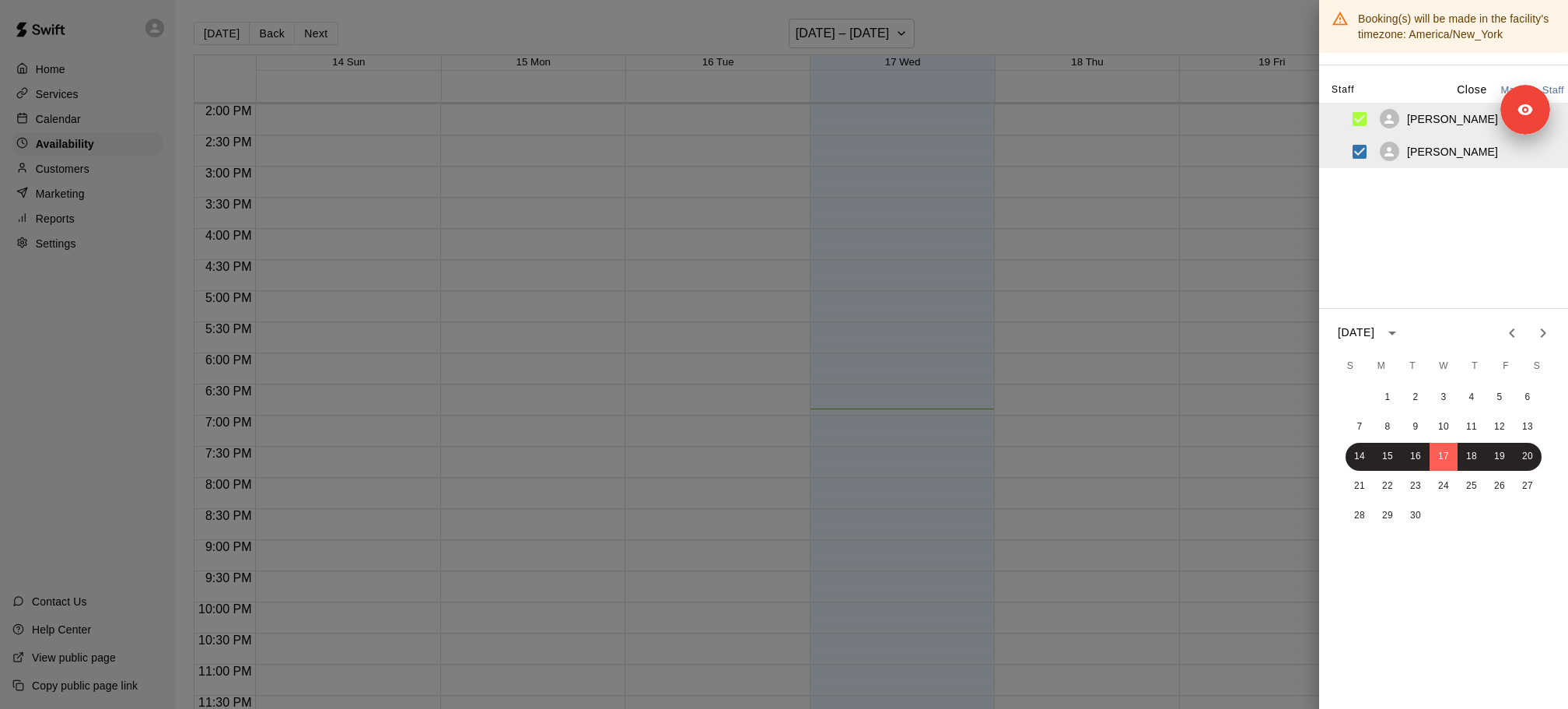
click at [51, 194] on div at bounding box center [784, 354] width 1568 height 709
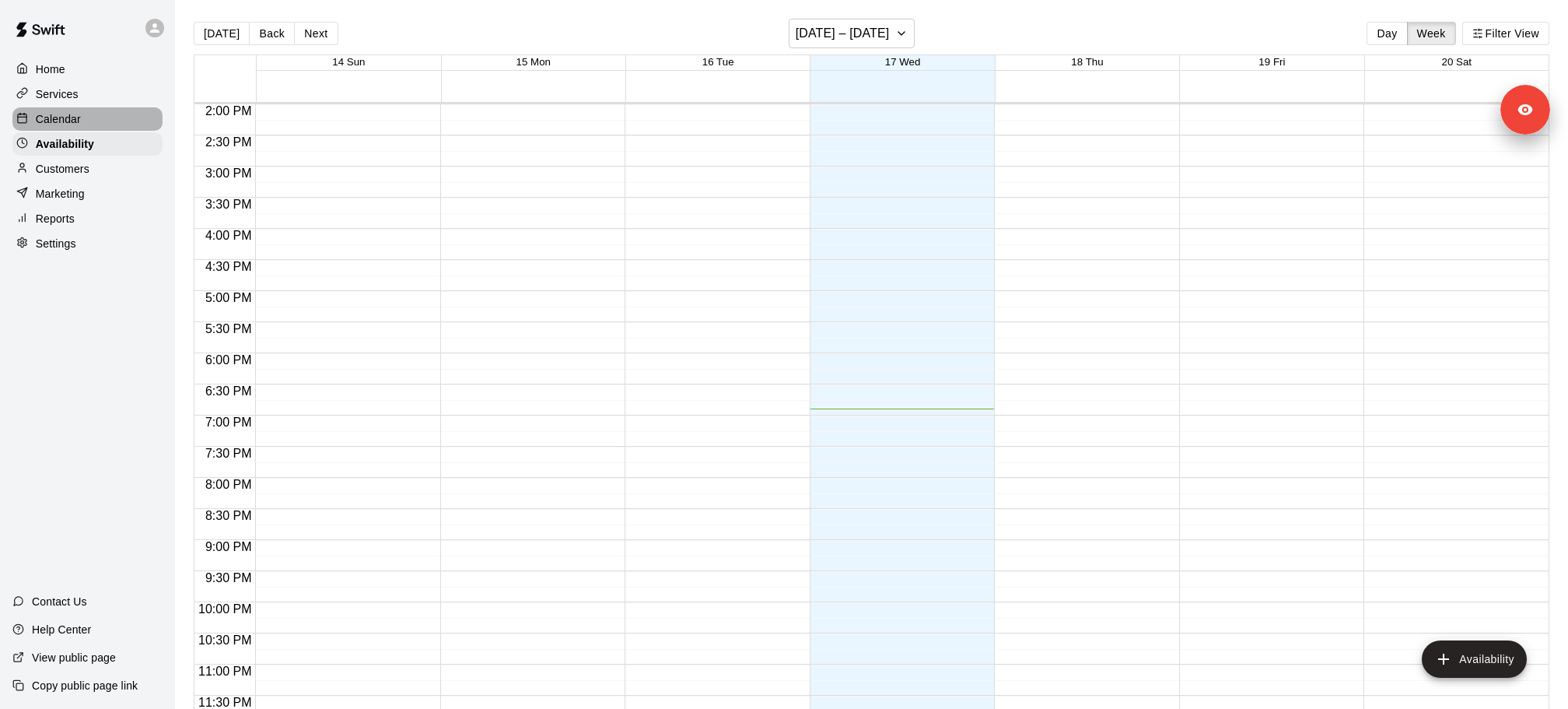
click at [78, 114] on p "Calendar" at bounding box center [58, 119] width 46 height 16
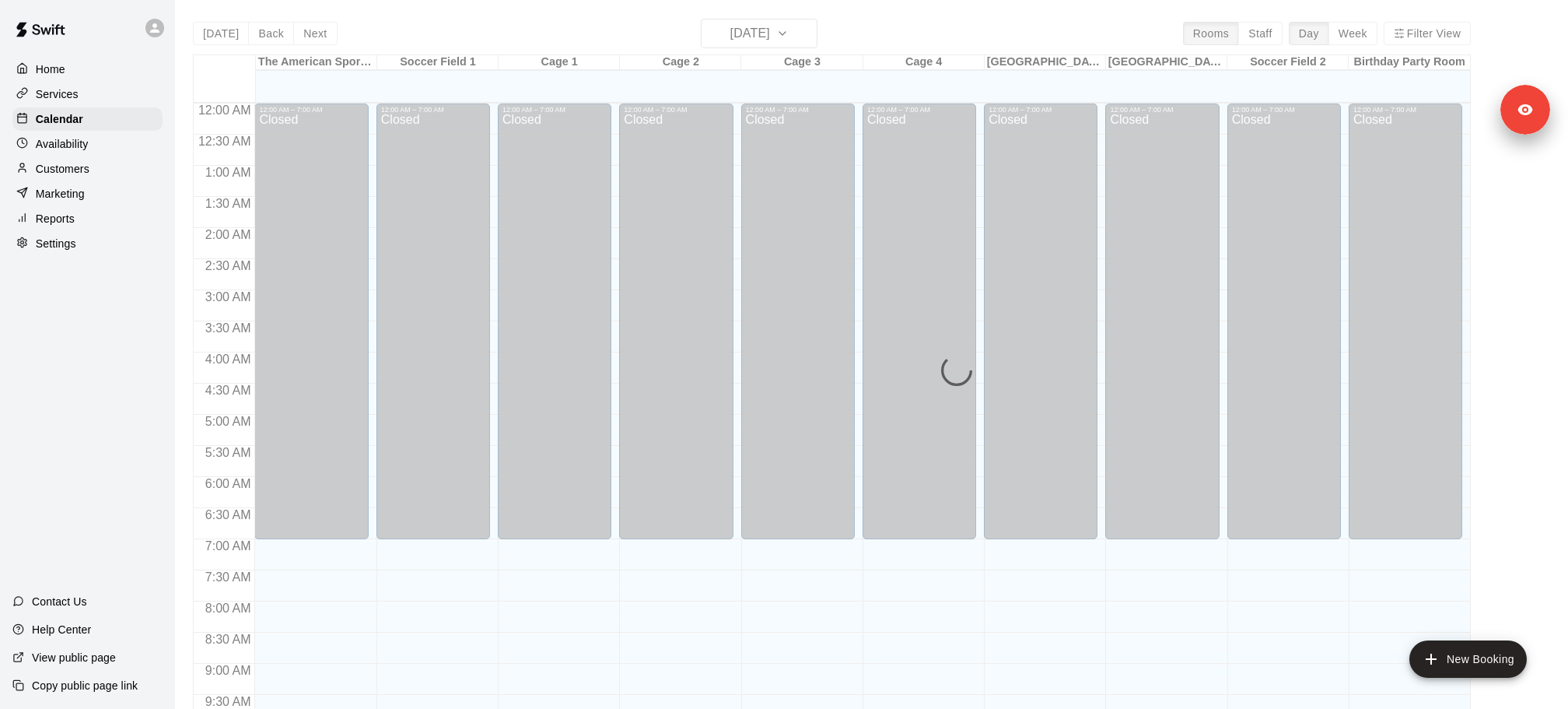
scroll to position [824, 0]
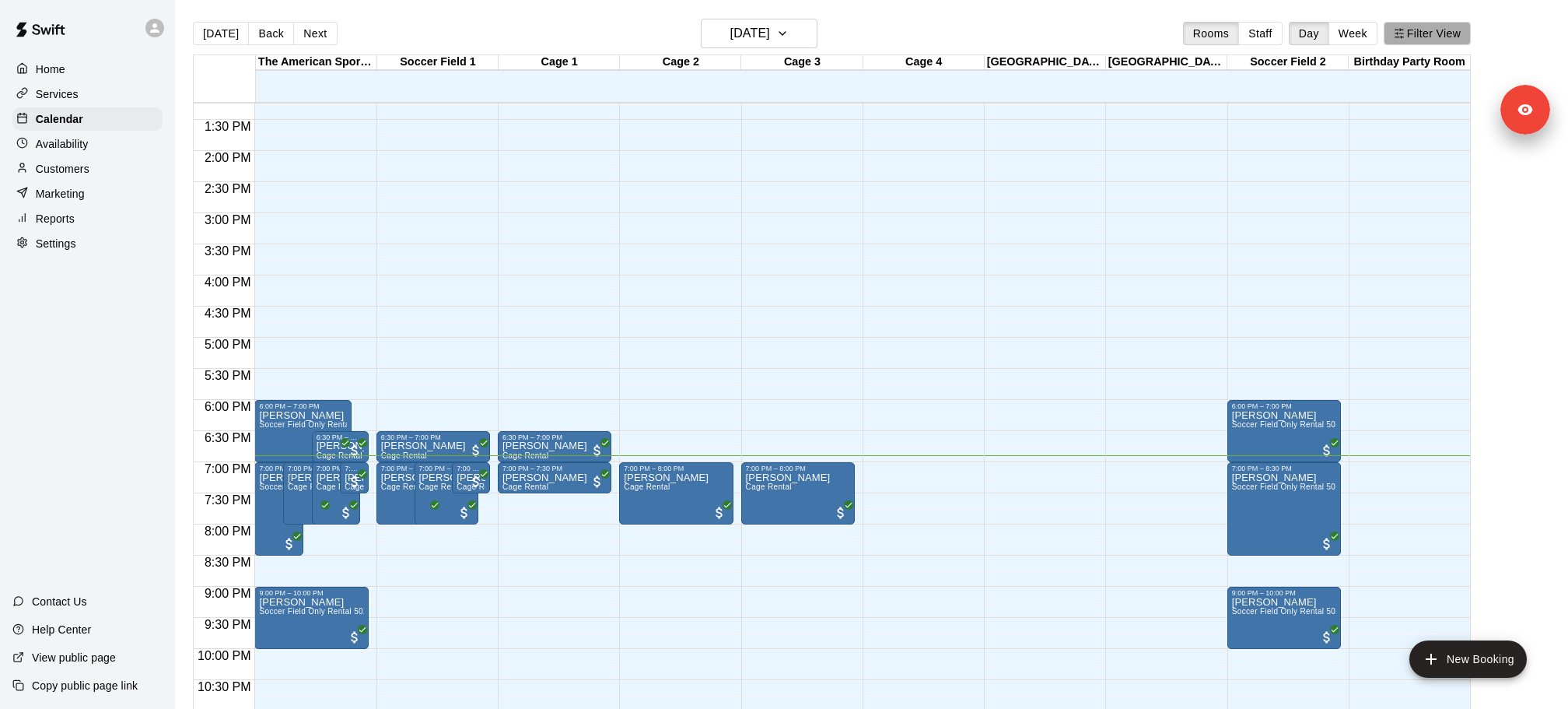
click at [1427, 38] on button "Filter View" at bounding box center [1427, 34] width 87 height 24
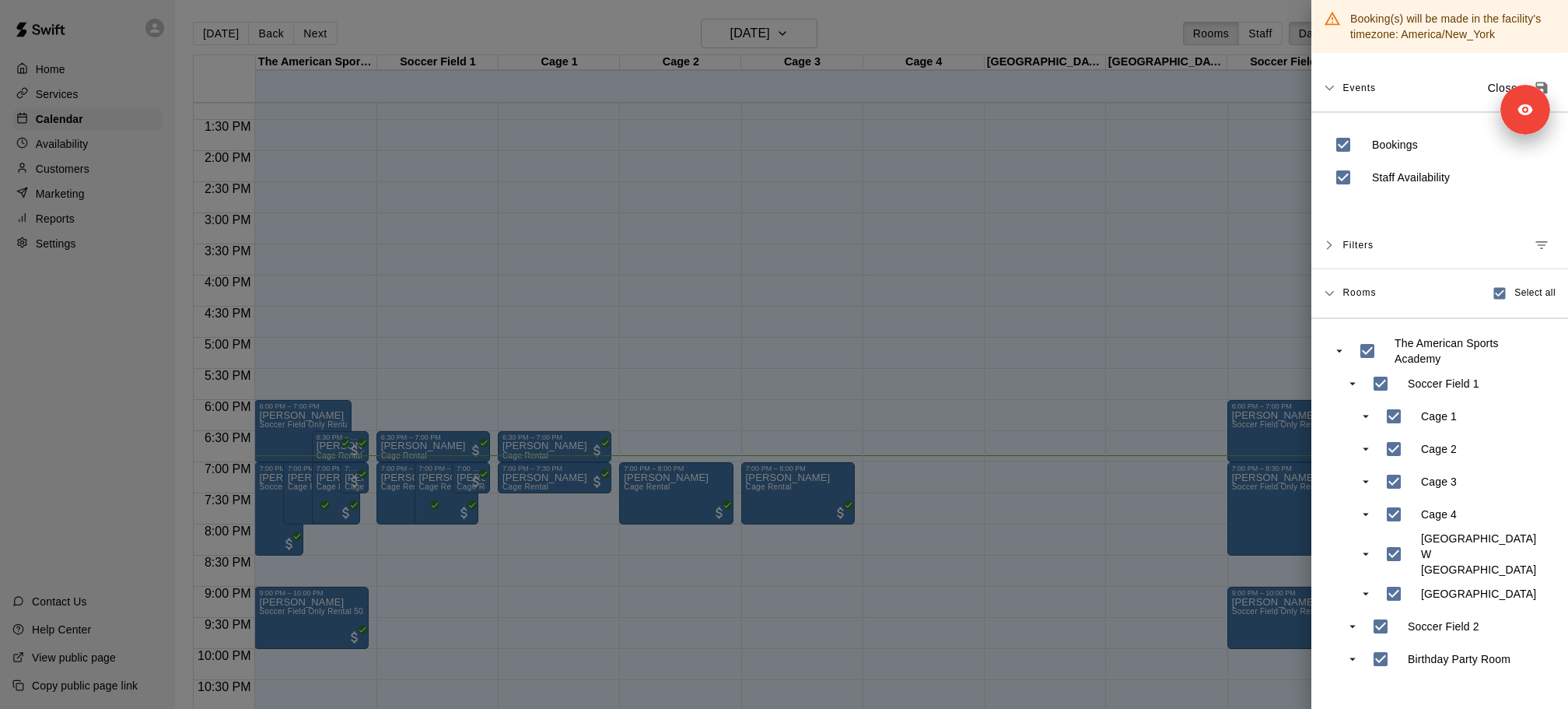
click at [963, 210] on div at bounding box center [784, 354] width 1568 height 709
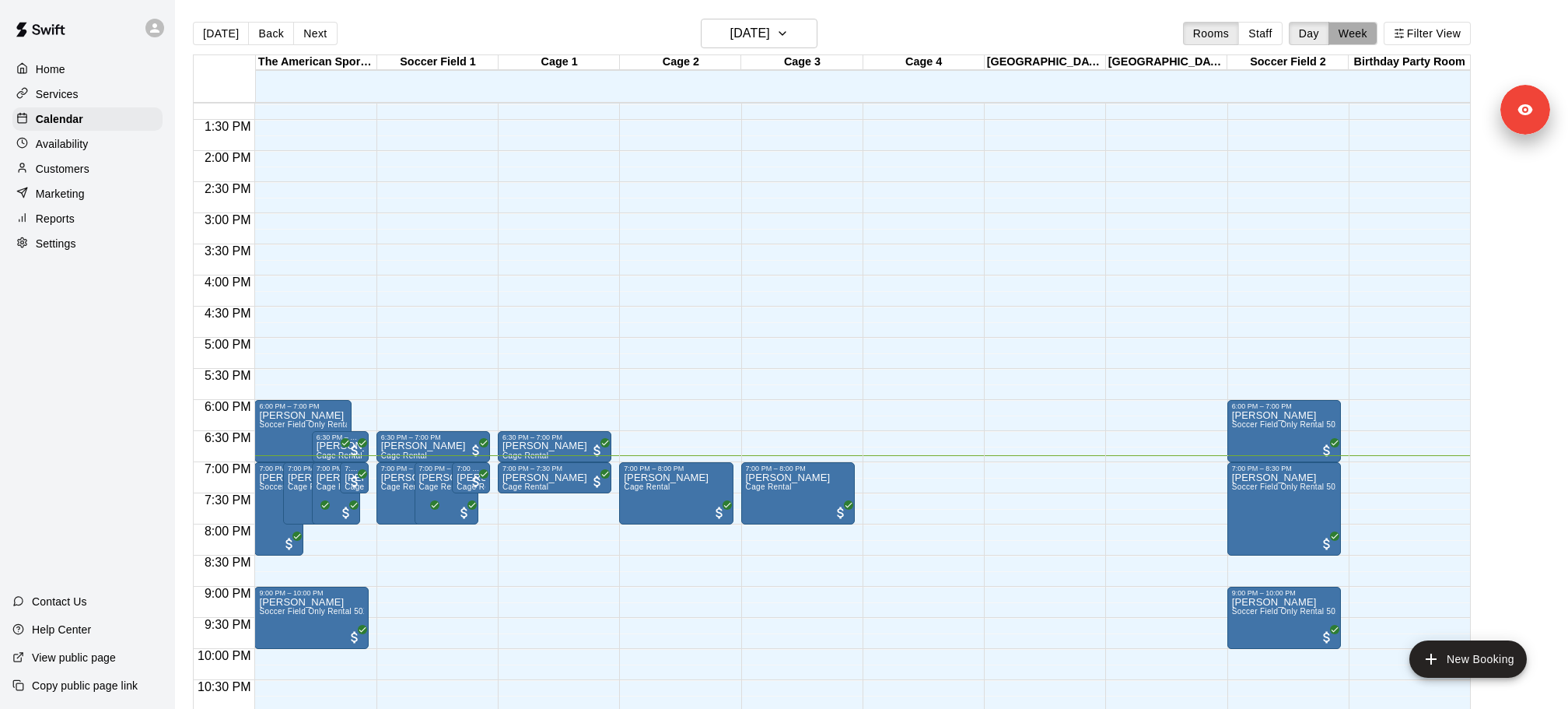
click at [1347, 36] on button "Week" at bounding box center [1353, 34] width 49 height 24
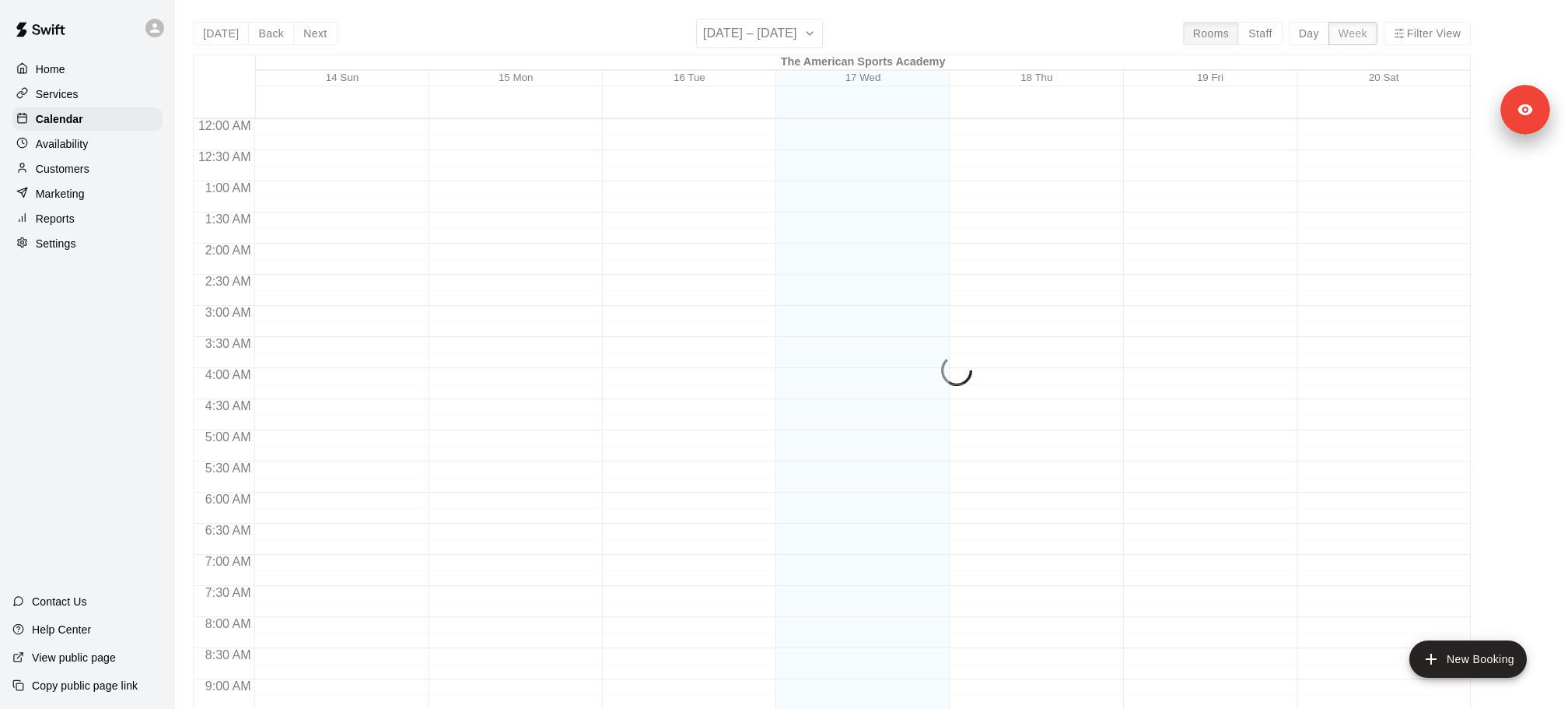
scroll to position [886, 0]
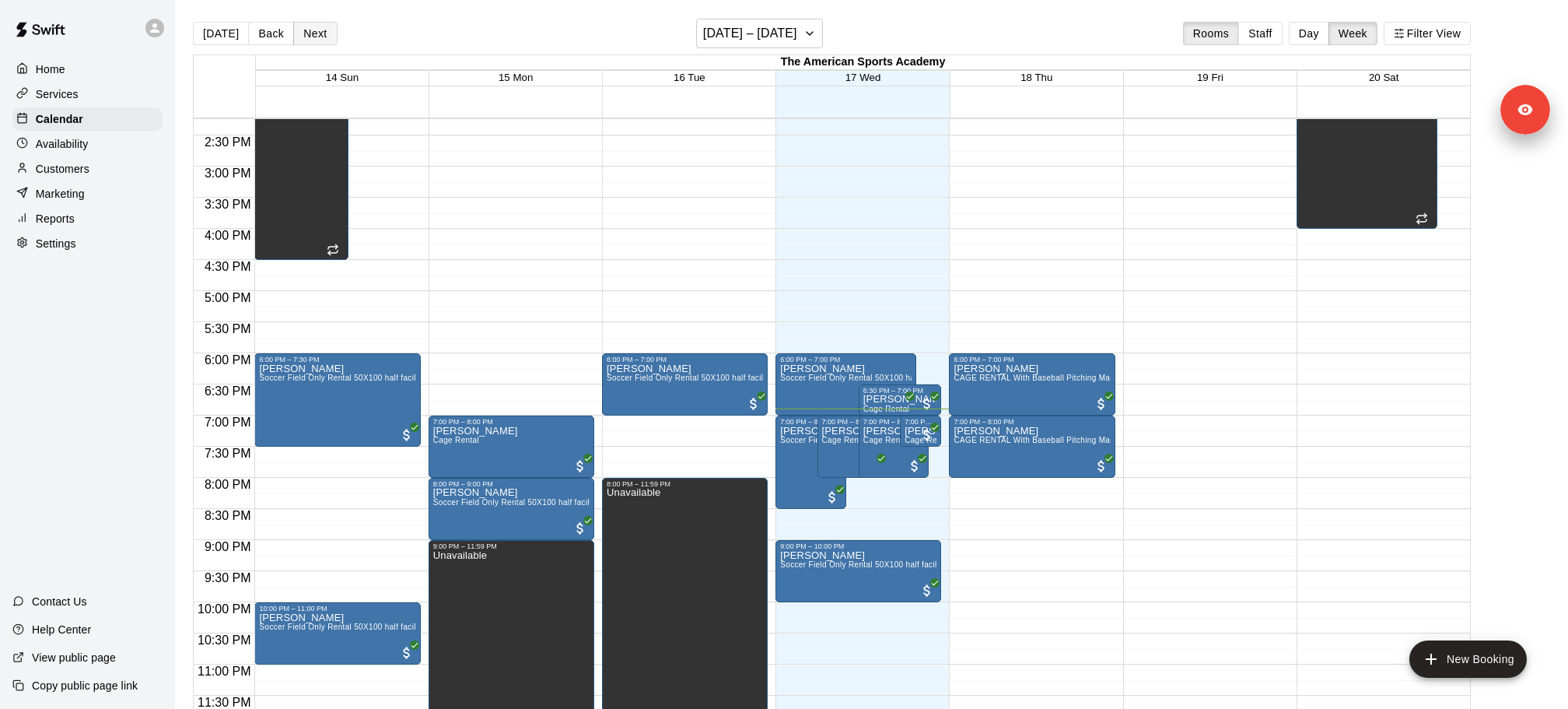
click at [307, 42] on button "Next" at bounding box center [315, 34] width 44 height 24
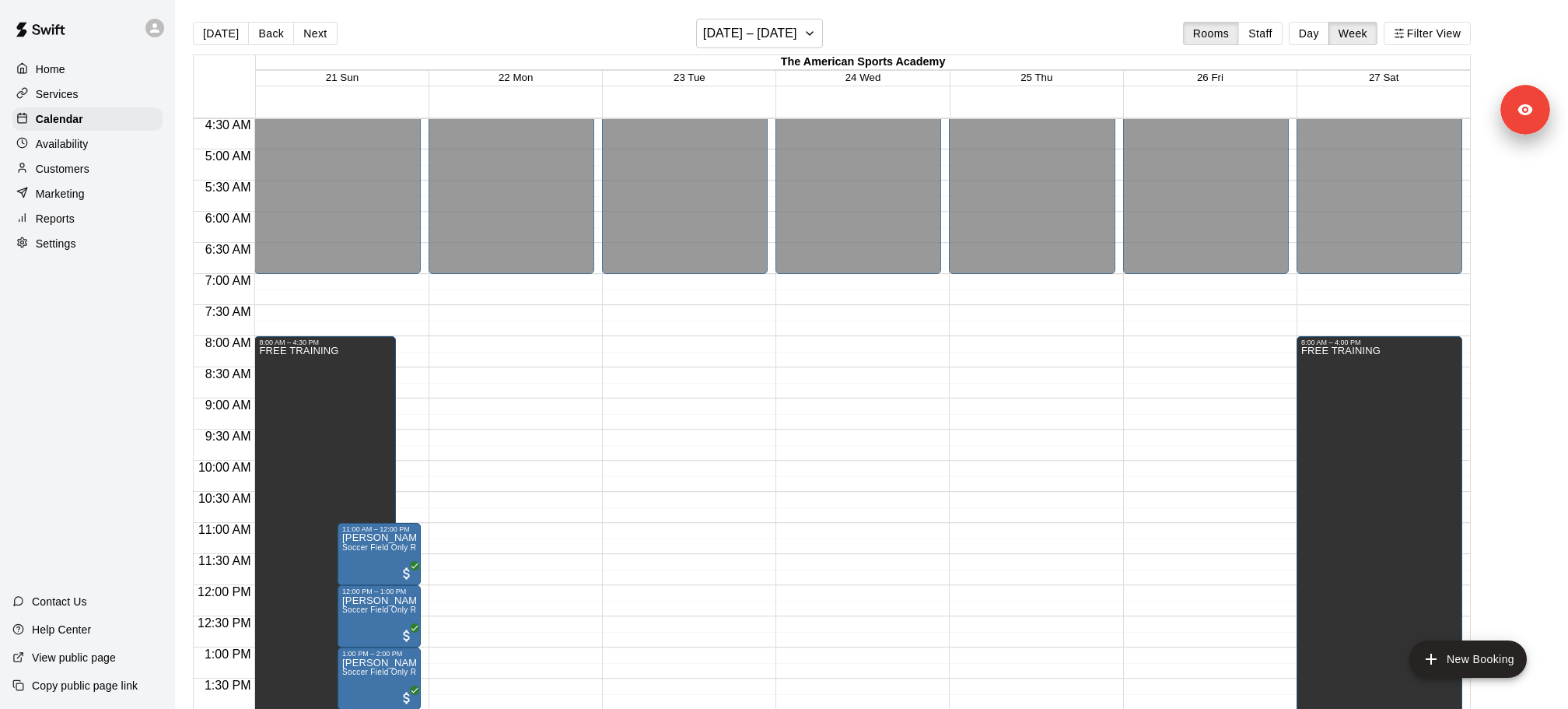
scroll to position [679, 0]
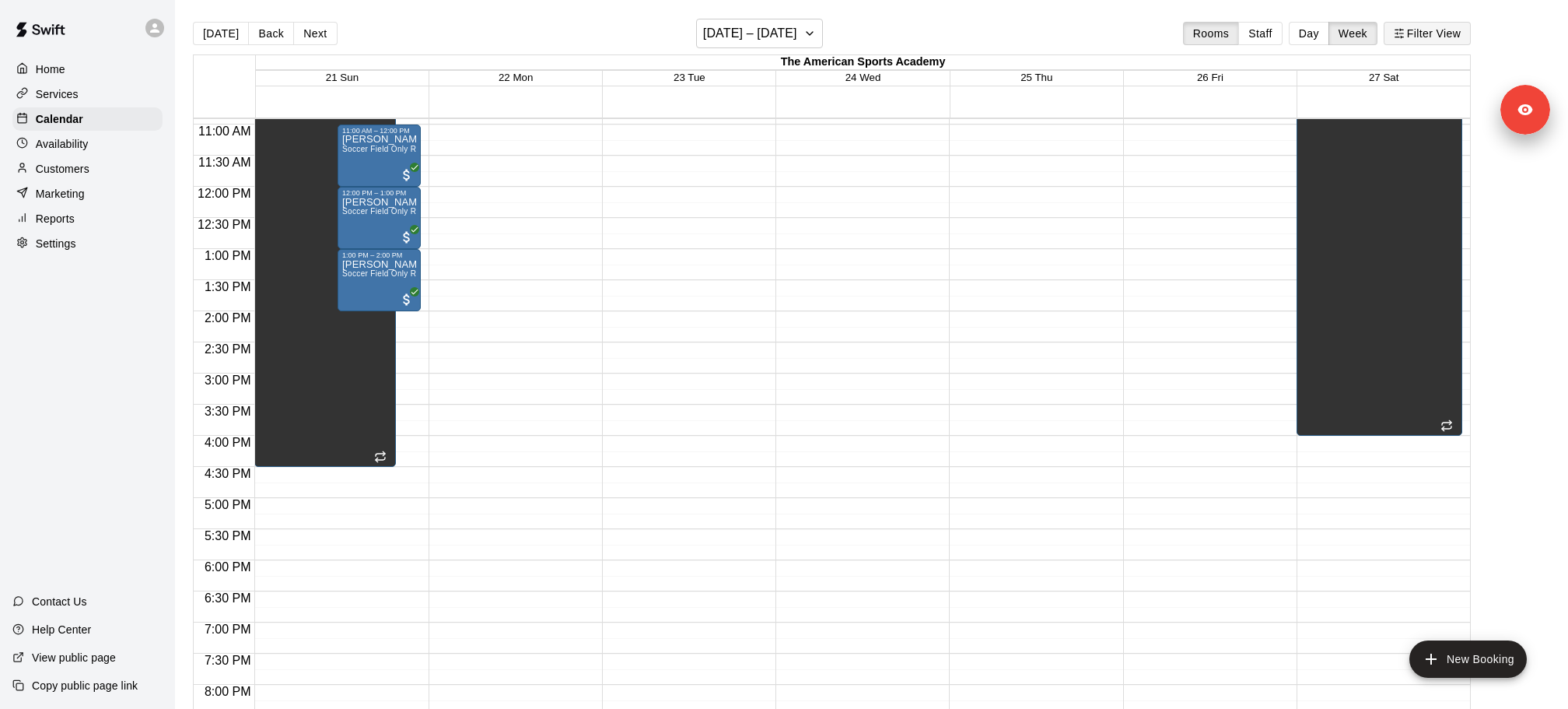
click at [1425, 37] on button "Filter View" at bounding box center [1427, 34] width 87 height 24
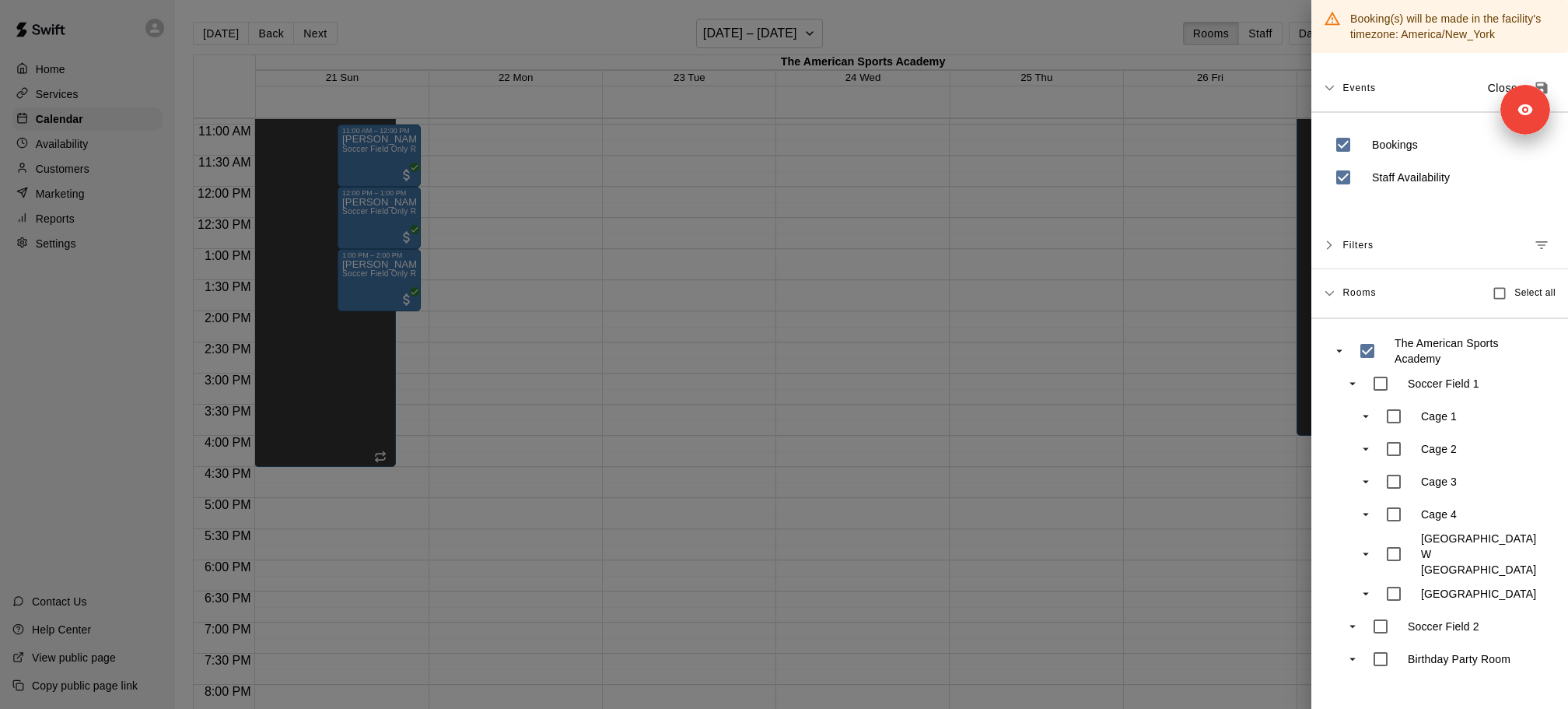
click at [1206, 269] on div at bounding box center [784, 354] width 1568 height 709
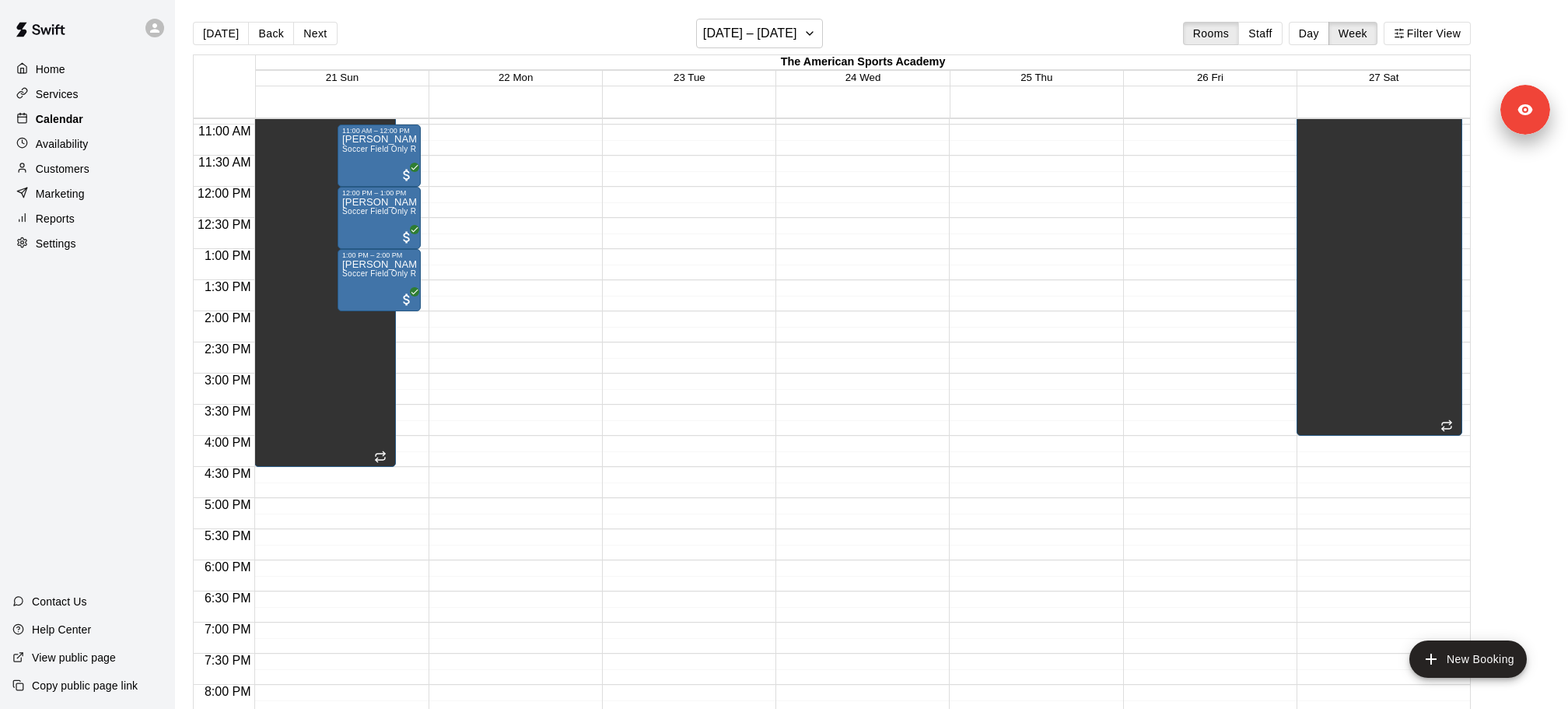
click at [100, 114] on div "Calendar" at bounding box center [88, 119] width 150 height 24
click at [76, 155] on div "Home Services Calendar Availability Customers Marketing Reports Settings" at bounding box center [87, 156] width 175 height 201
click at [76, 149] on p "Availability" at bounding box center [61, 145] width 52 height 16
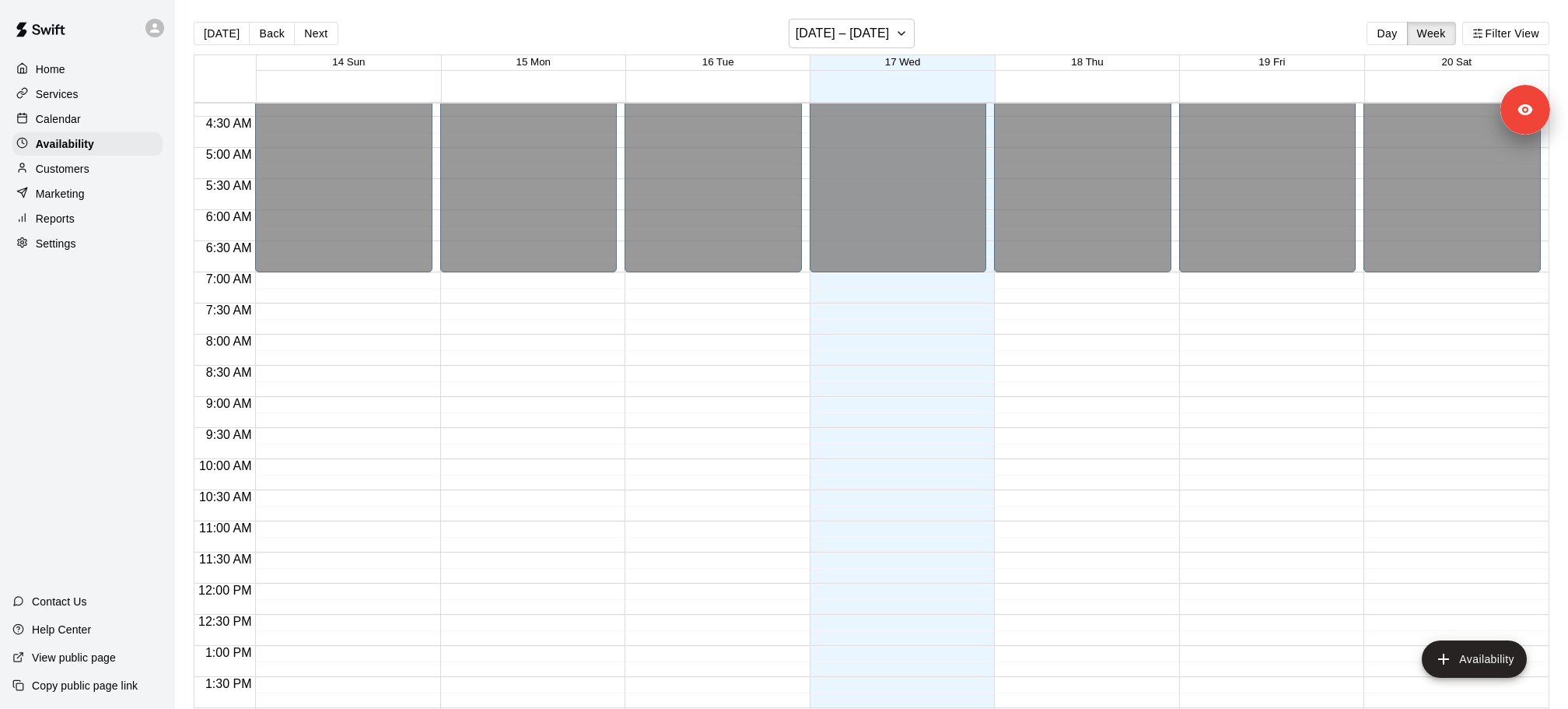
scroll to position [242, 0]
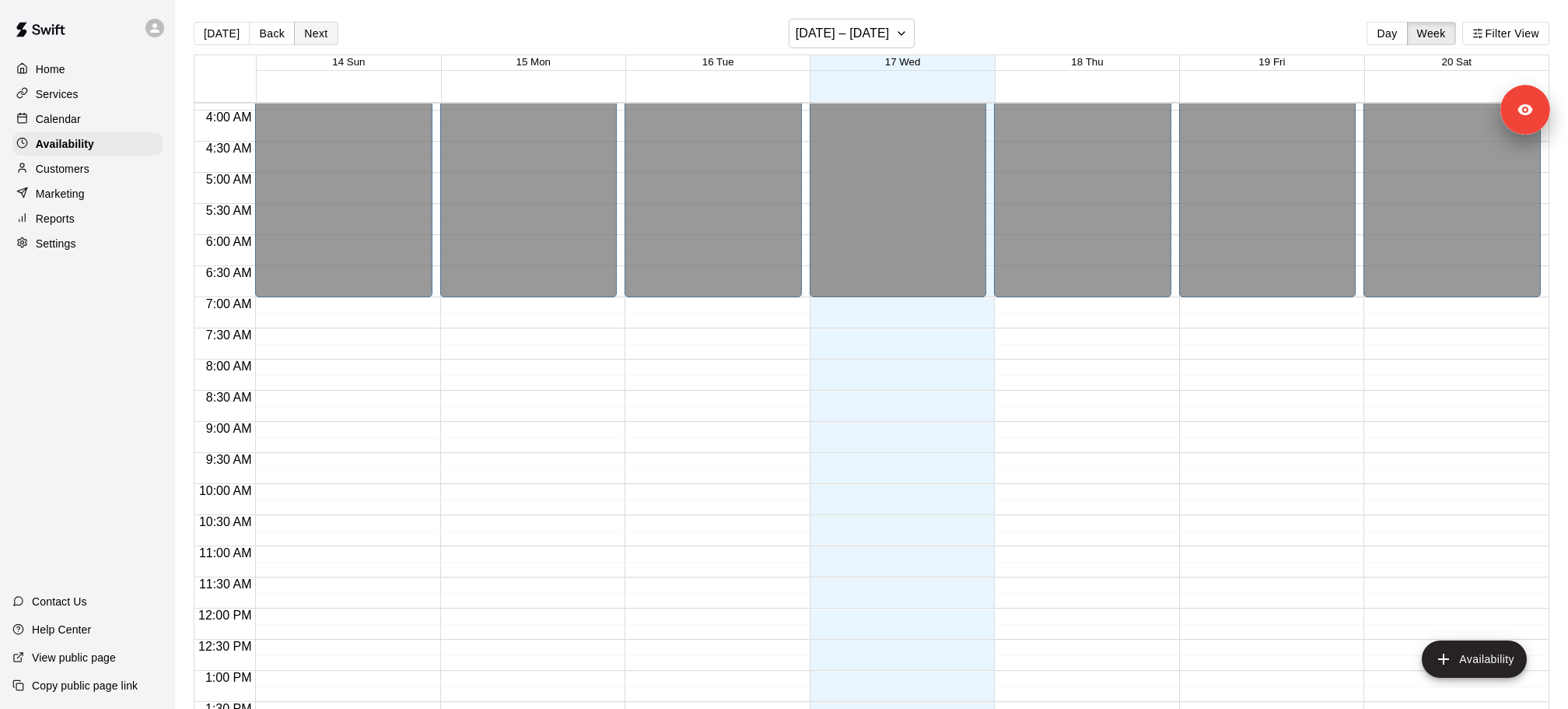
click at [315, 34] on button "Next" at bounding box center [316, 34] width 44 height 24
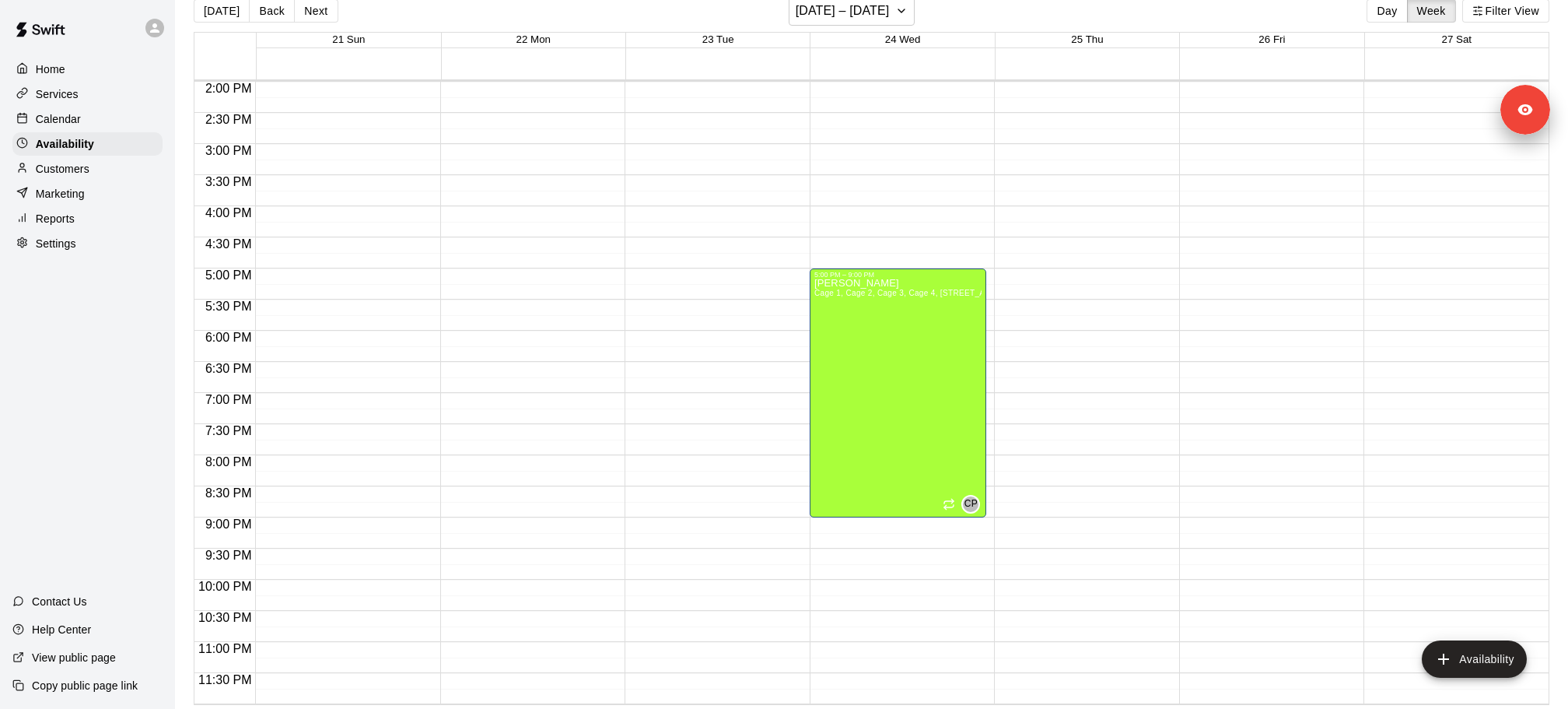
scroll to position [24, 0]
click at [269, 2] on button "Back" at bounding box center [272, 10] width 46 height 24
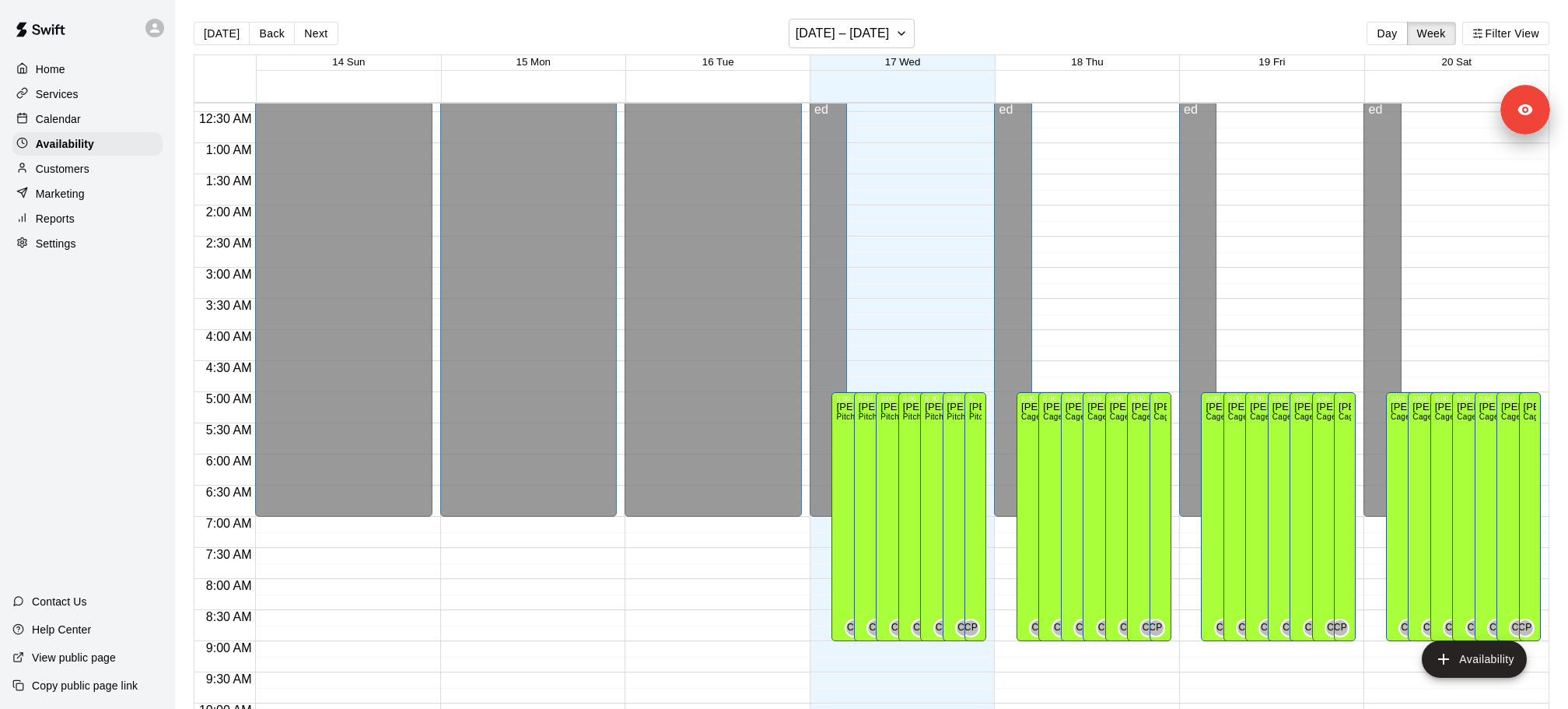
scroll to position [0, 0]
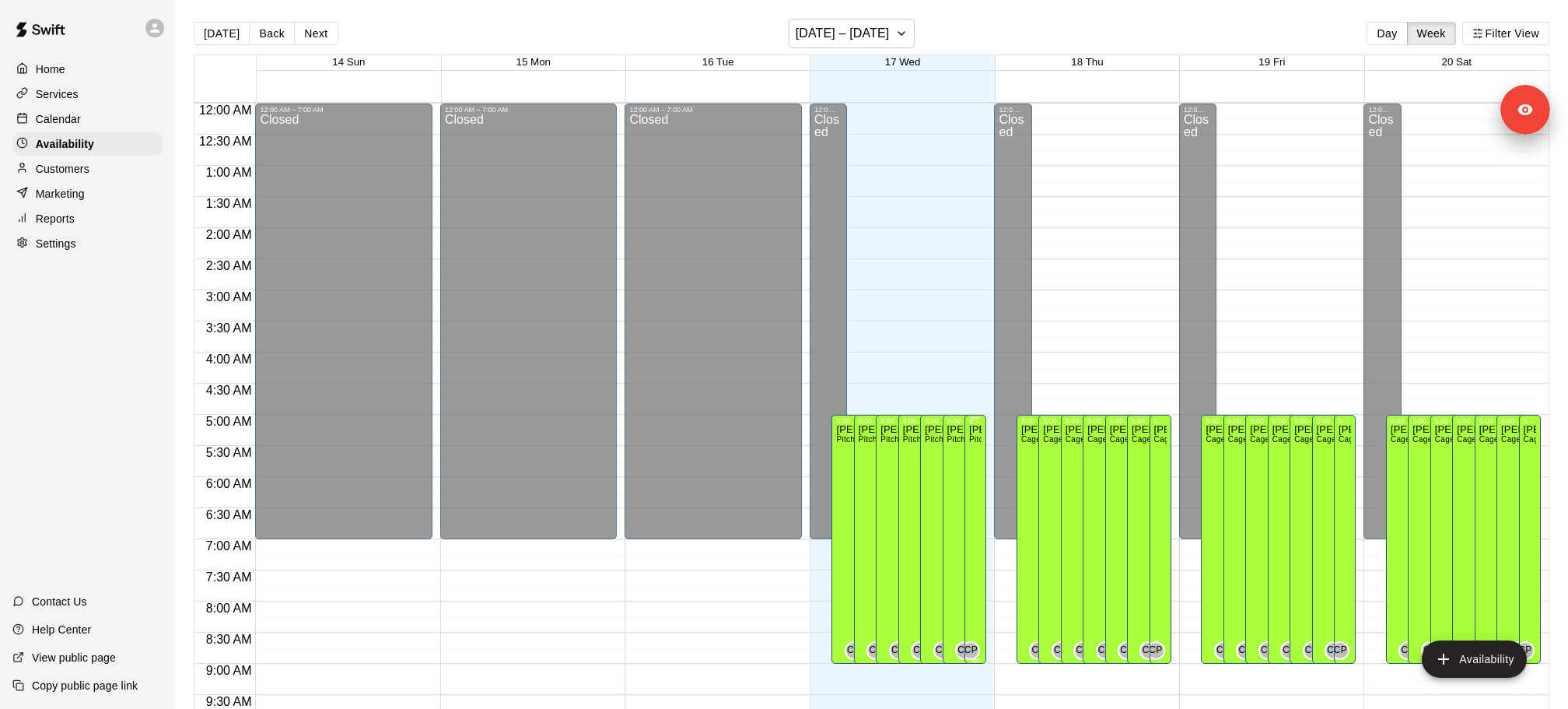
click at [983, 446] on icon "edit" at bounding box center [985, 441] width 19 height 19
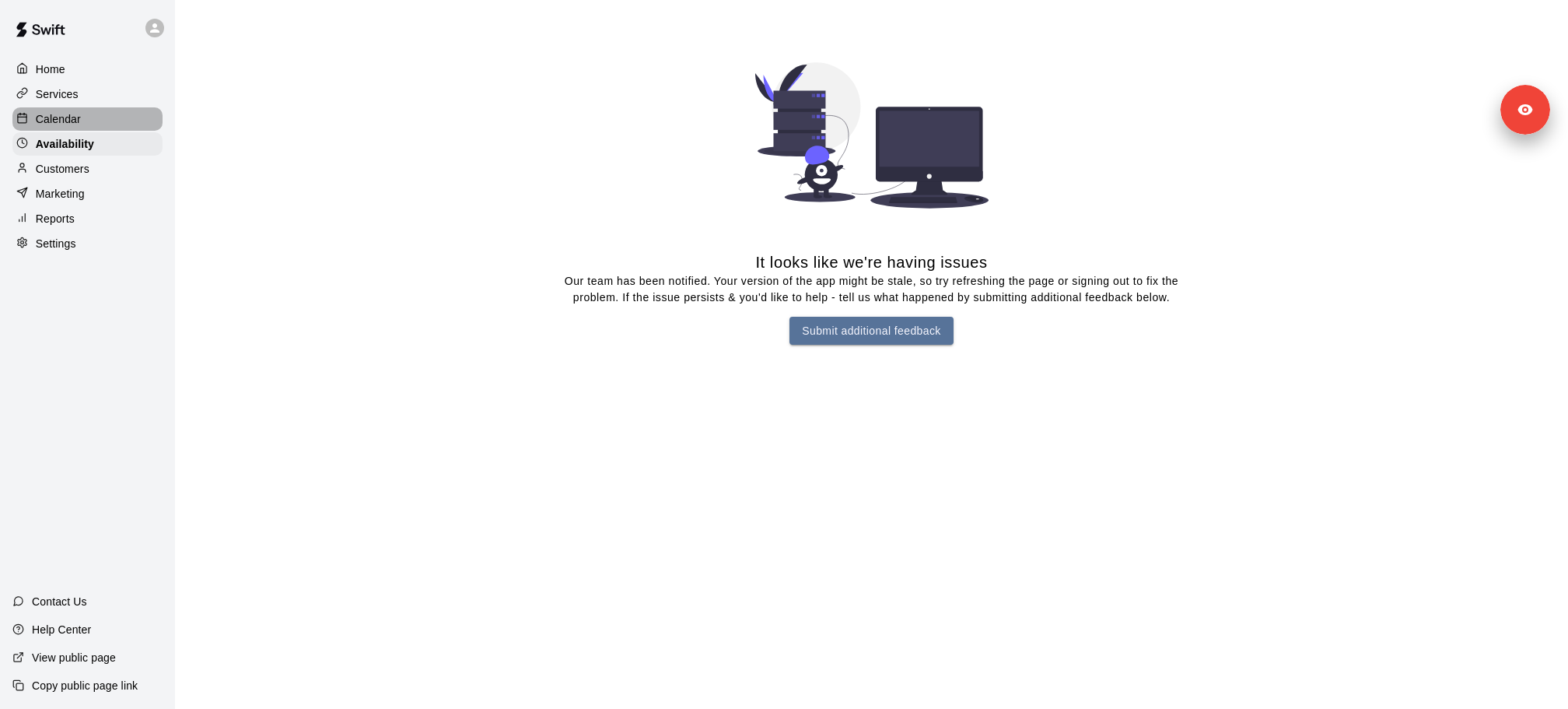
click at [73, 122] on p "Calendar" at bounding box center [58, 119] width 46 height 16
click at [73, 148] on p "Availability" at bounding box center [61, 145] width 52 height 16
click at [85, 96] on div "Services" at bounding box center [88, 94] width 150 height 24
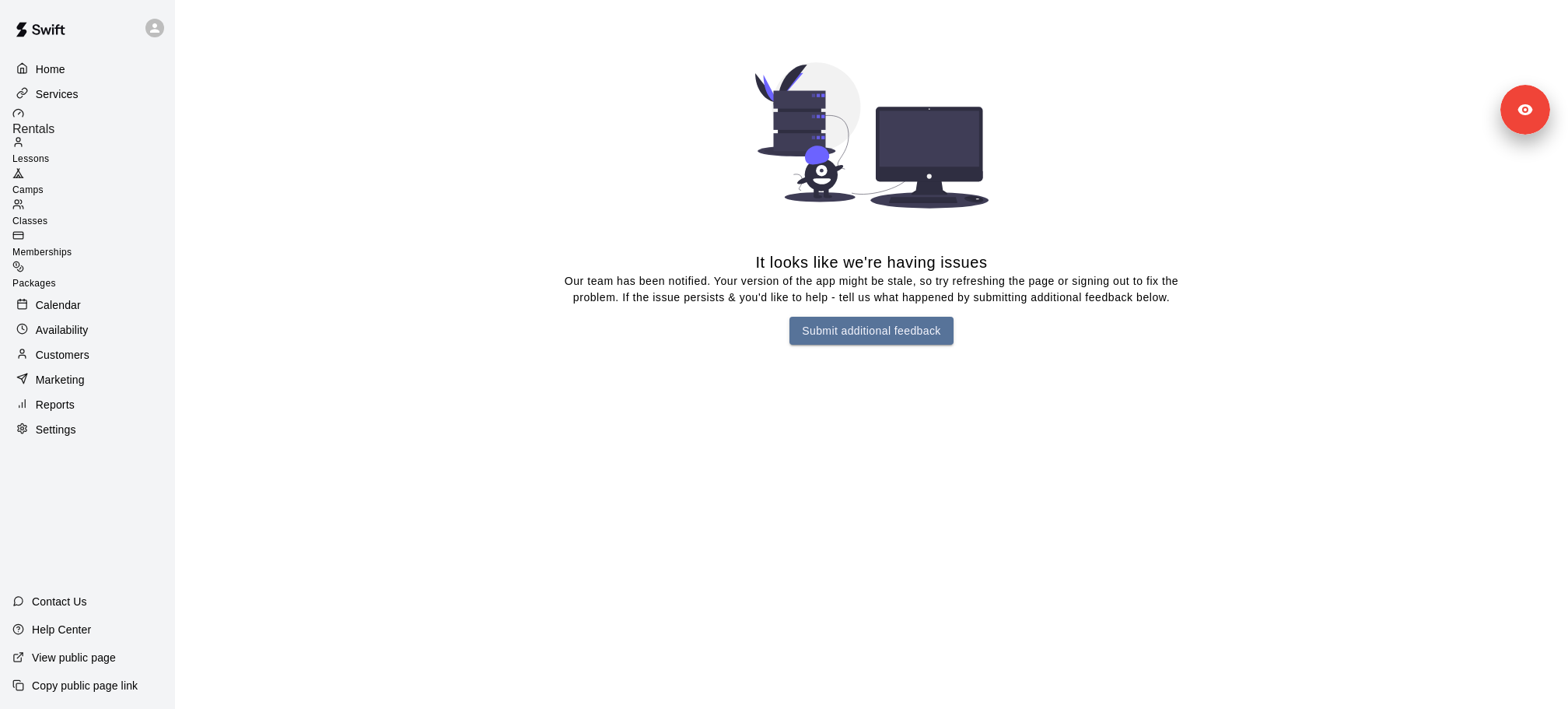
click at [75, 297] on p "Calendar" at bounding box center [58, 305] width 46 height 16
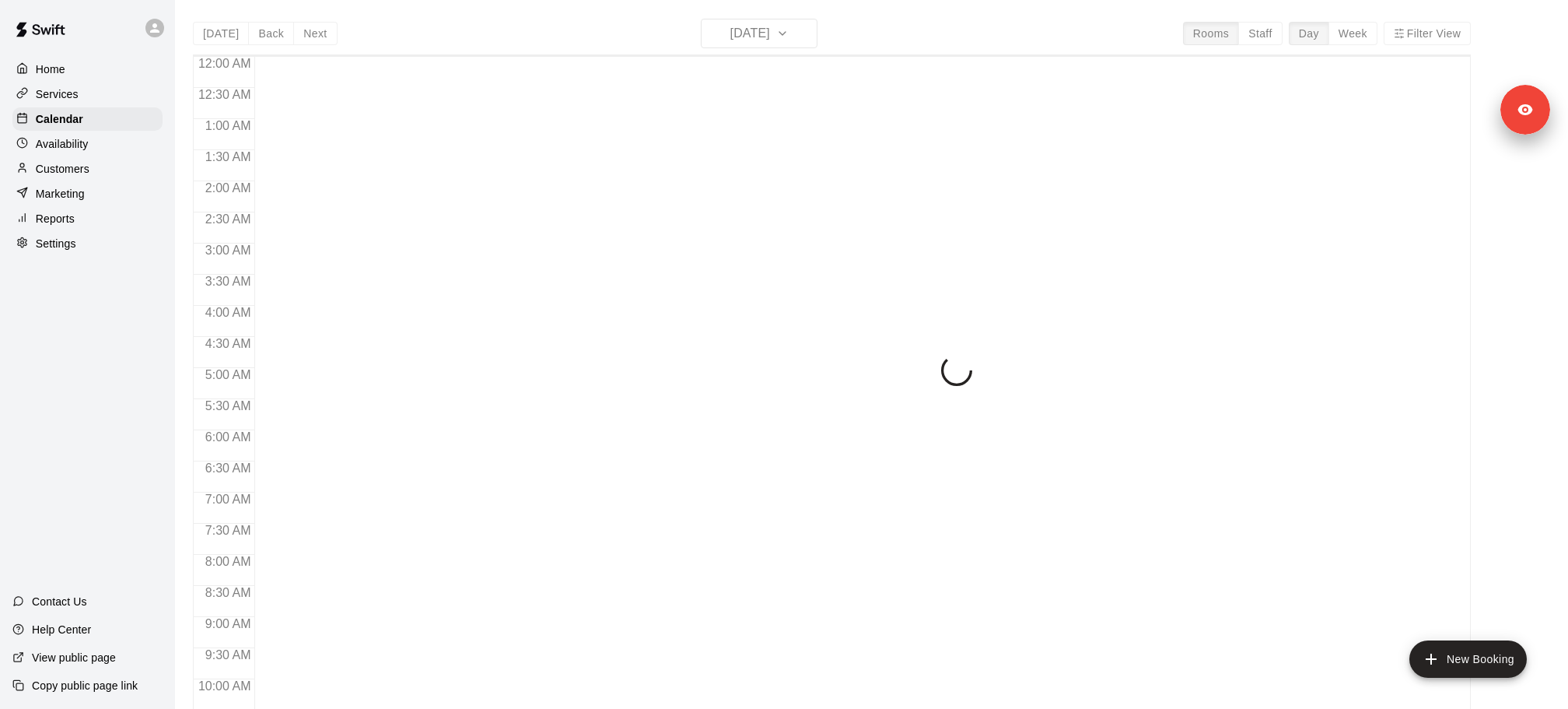
scroll to position [824, 0]
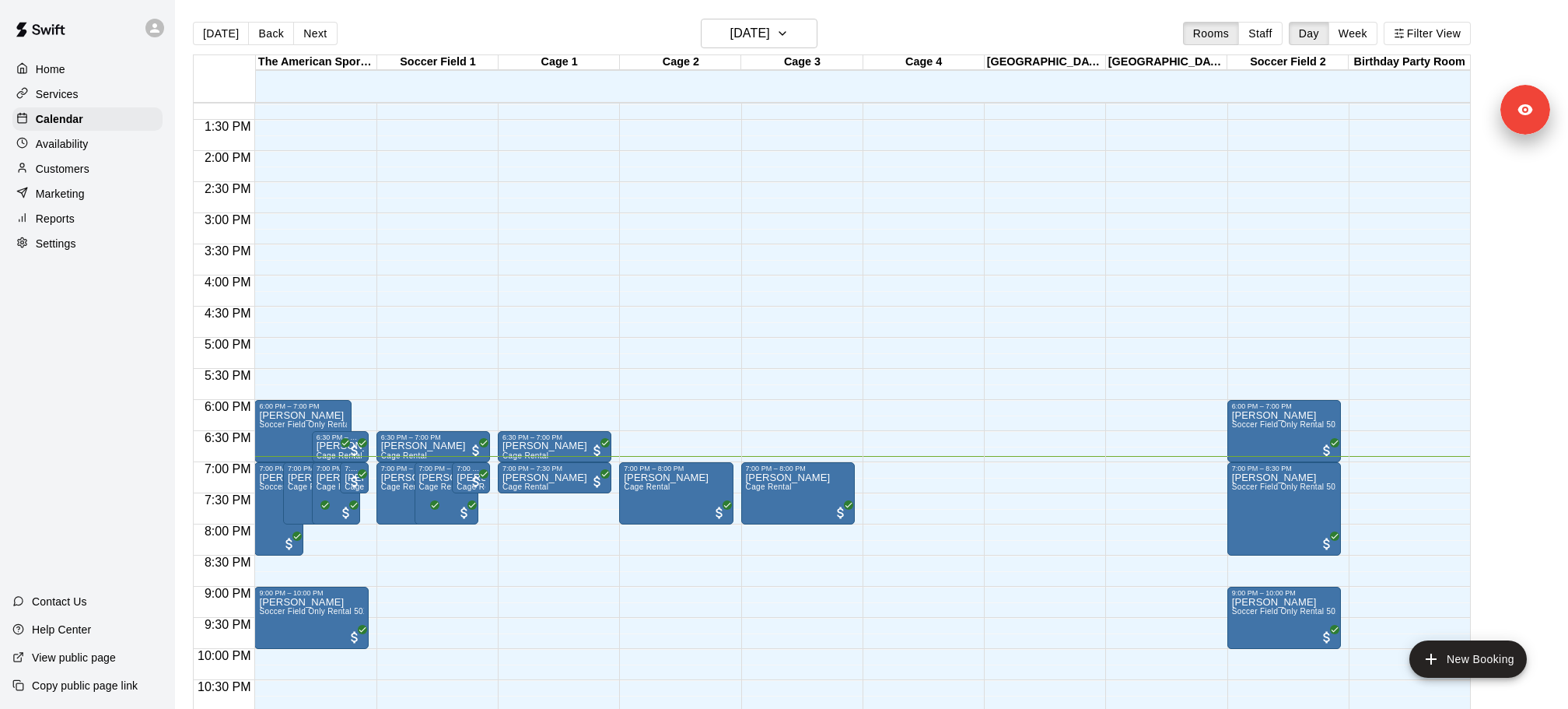
click at [74, 137] on p "Availability" at bounding box center [61, 145] width 52 height 16
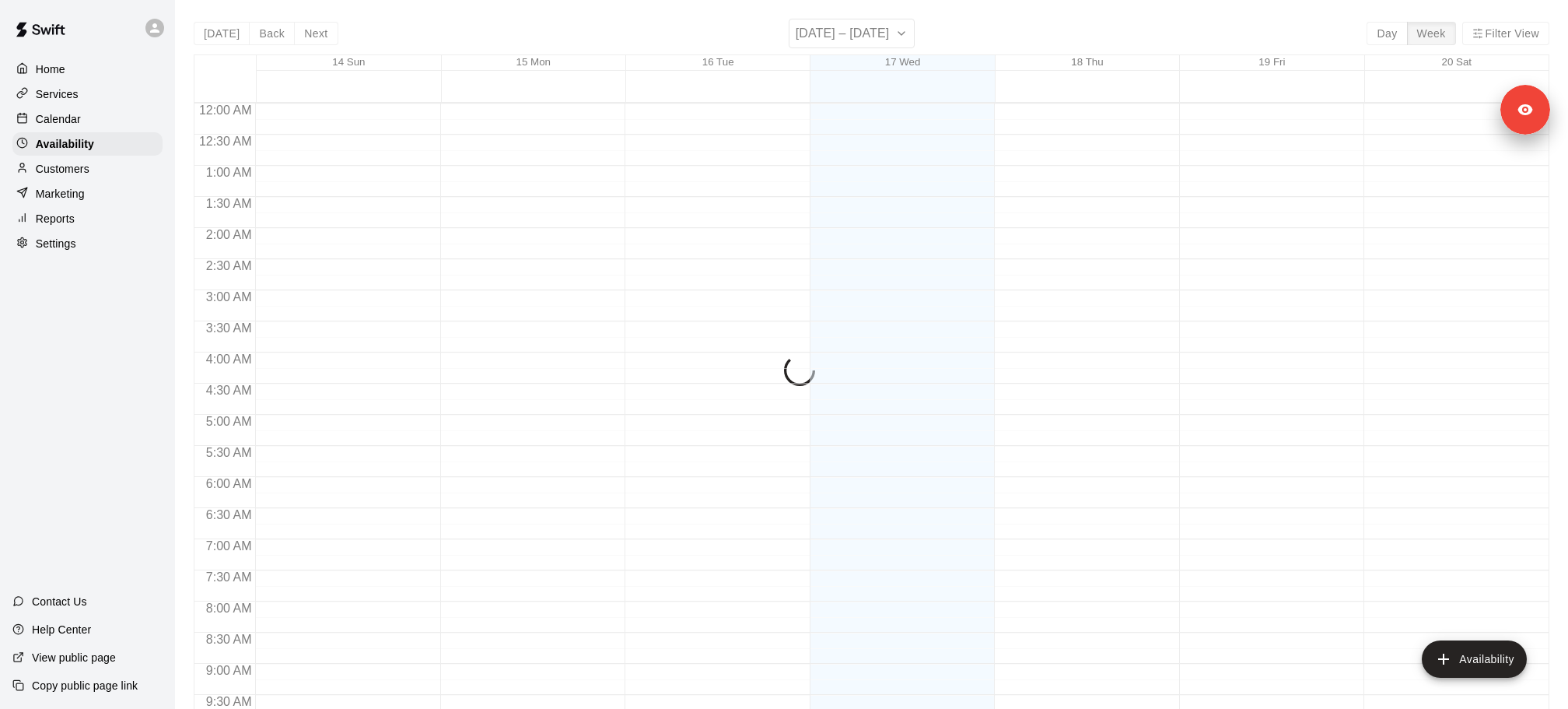
scroll to position [870, 0]
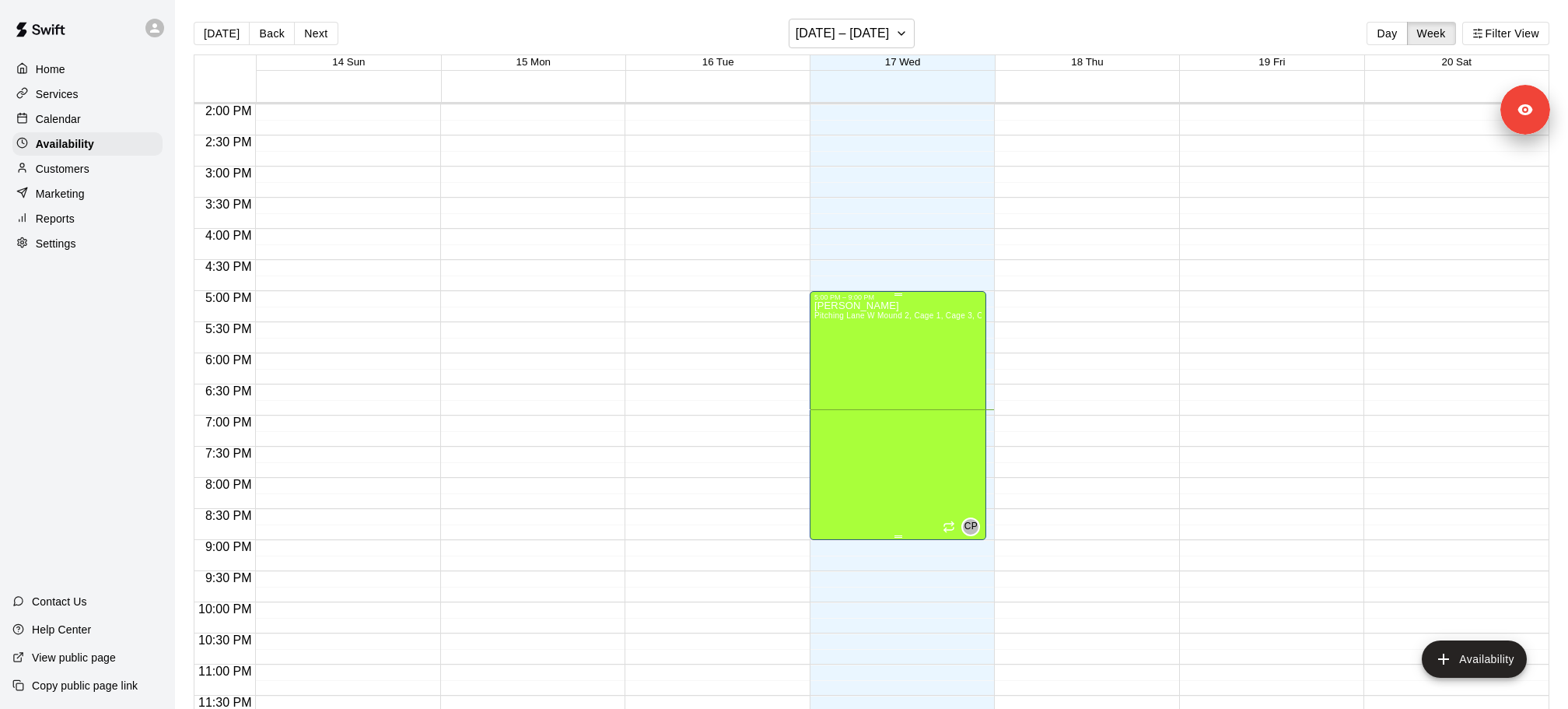
click at [915, 366] on div "Cletis Powell Pitching Lane W Mound 2, Cage 1, Cage 3, Cage 4, Pitching Lane W …" at bounding box center [899, 656] width 168 height 709
click at [835, 318] on icon "edit" at bounding box center [830, 316] width 19 height 19
